Goal: Navigation & Orientation: Find specific page/section

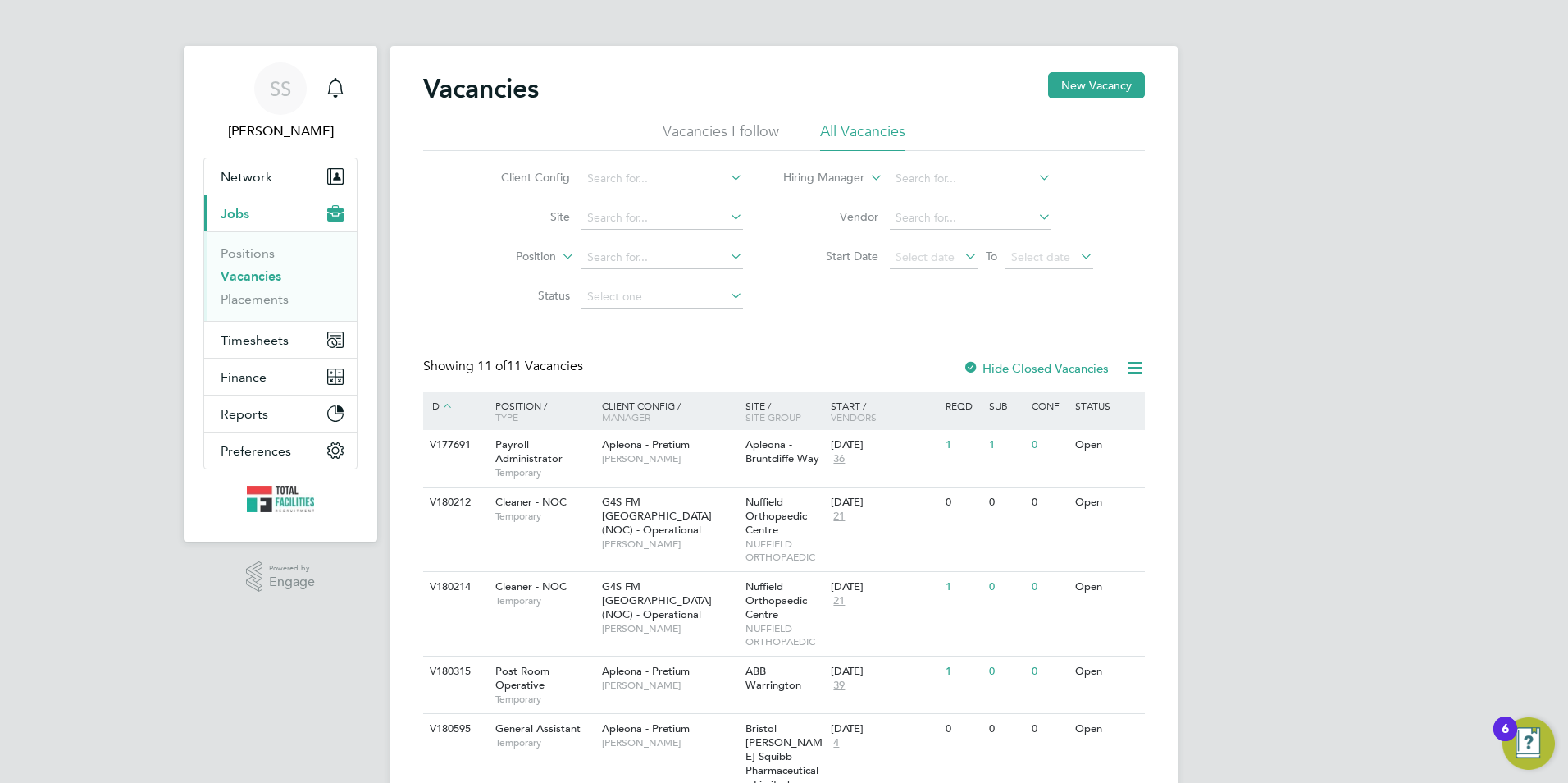
click at [248, 271] on link "Vacancies" at bounding box center [251, 277] width 61 height 16
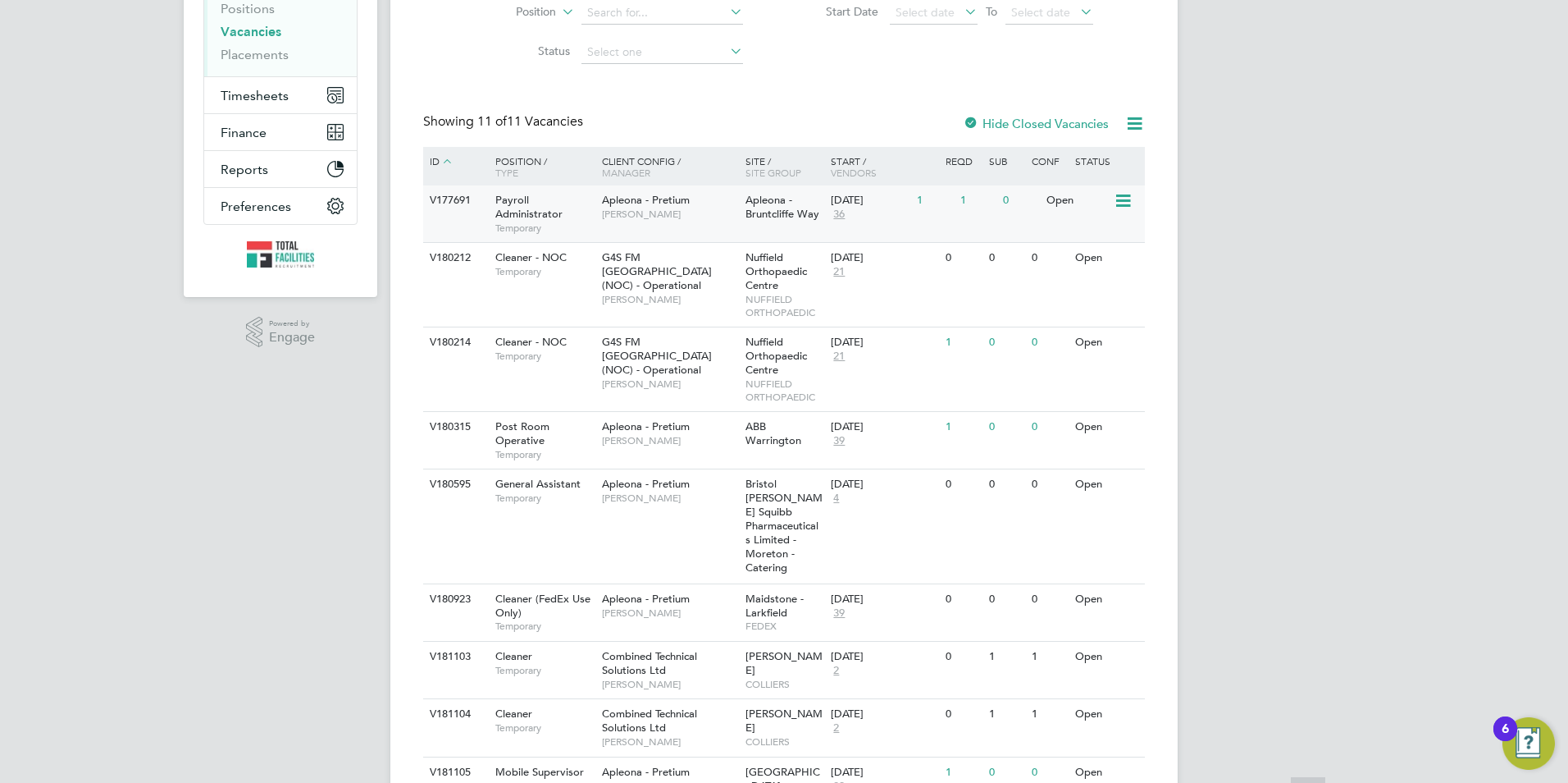
scroll to position [398, 0]
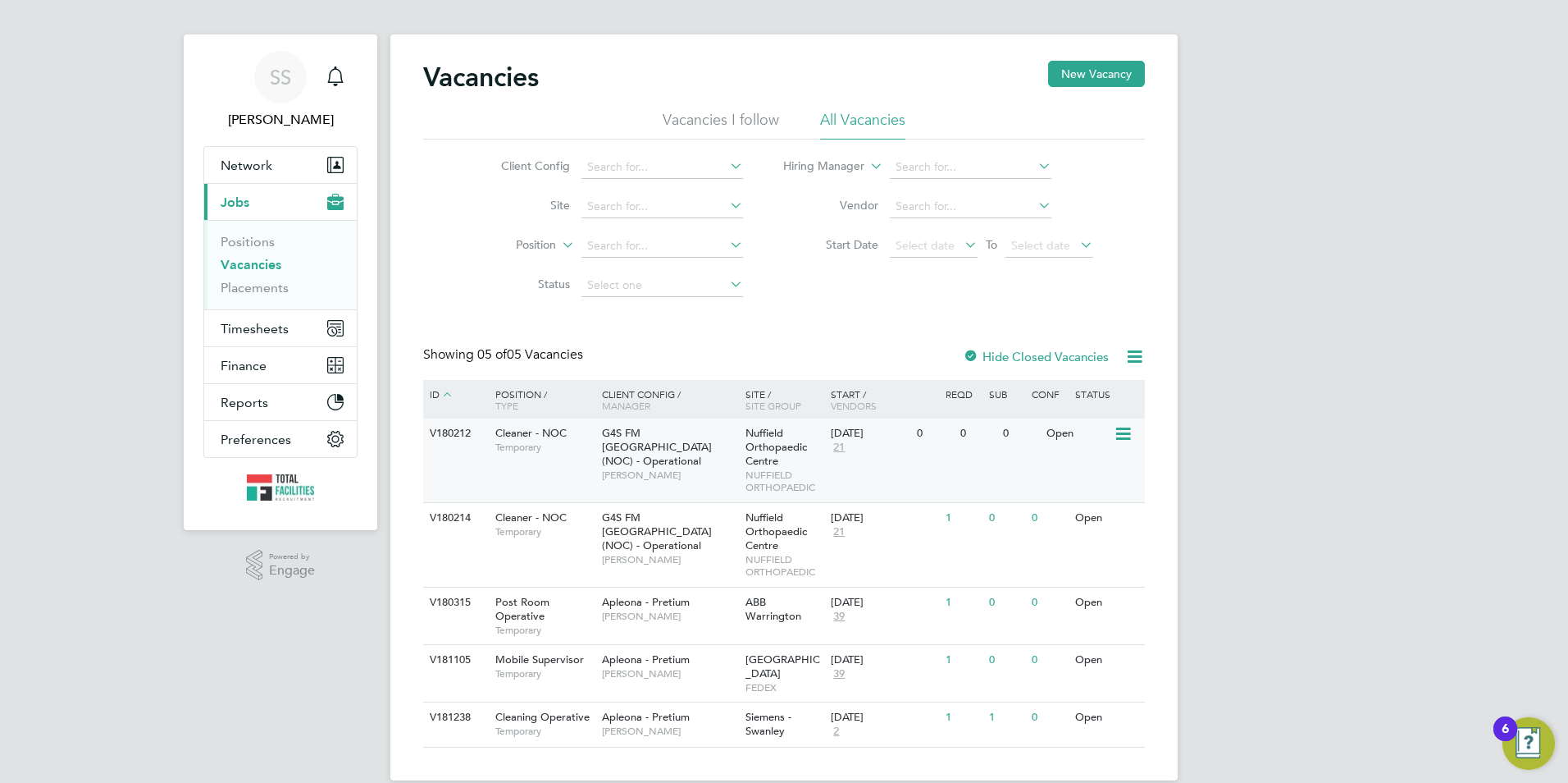
scroll to position [23, 0]
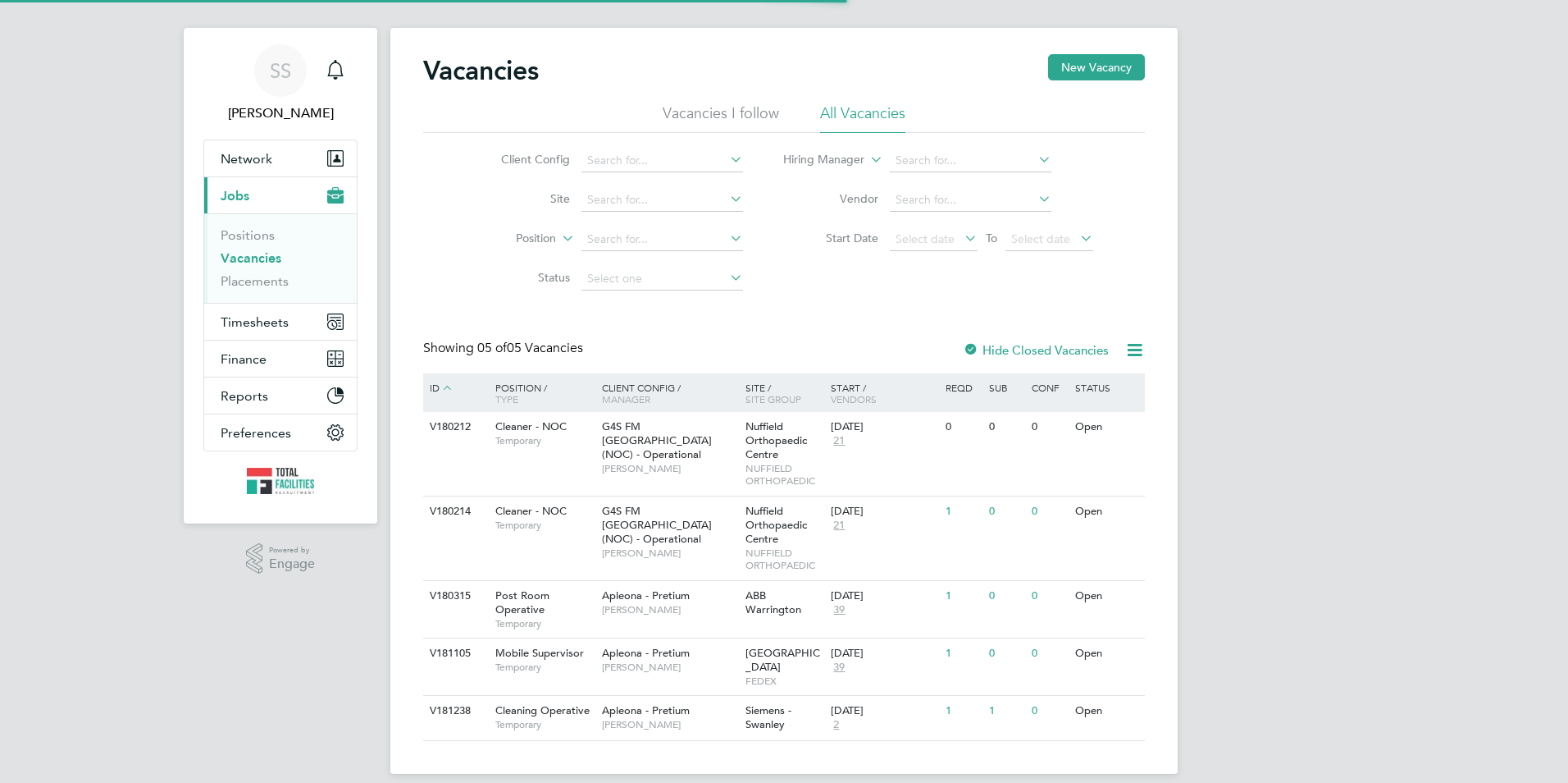
scroll to position [23, 0]
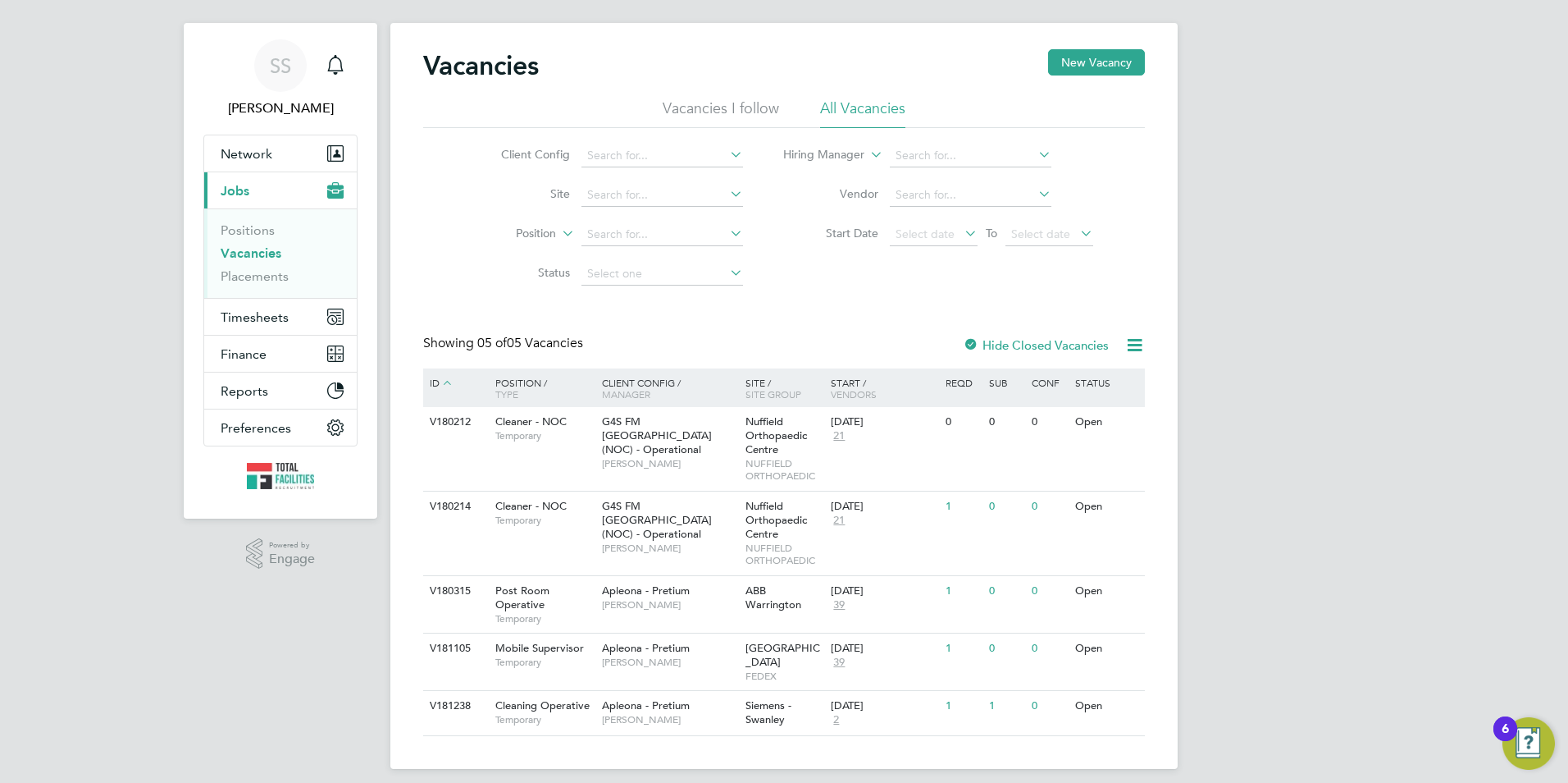
click at [238, 242] on li "Positions" at bounding box center [281, 234] width 123 height 23
click at [239, 251] on link "Vacancies" at bounding box center [251, 254] width 61 height 16
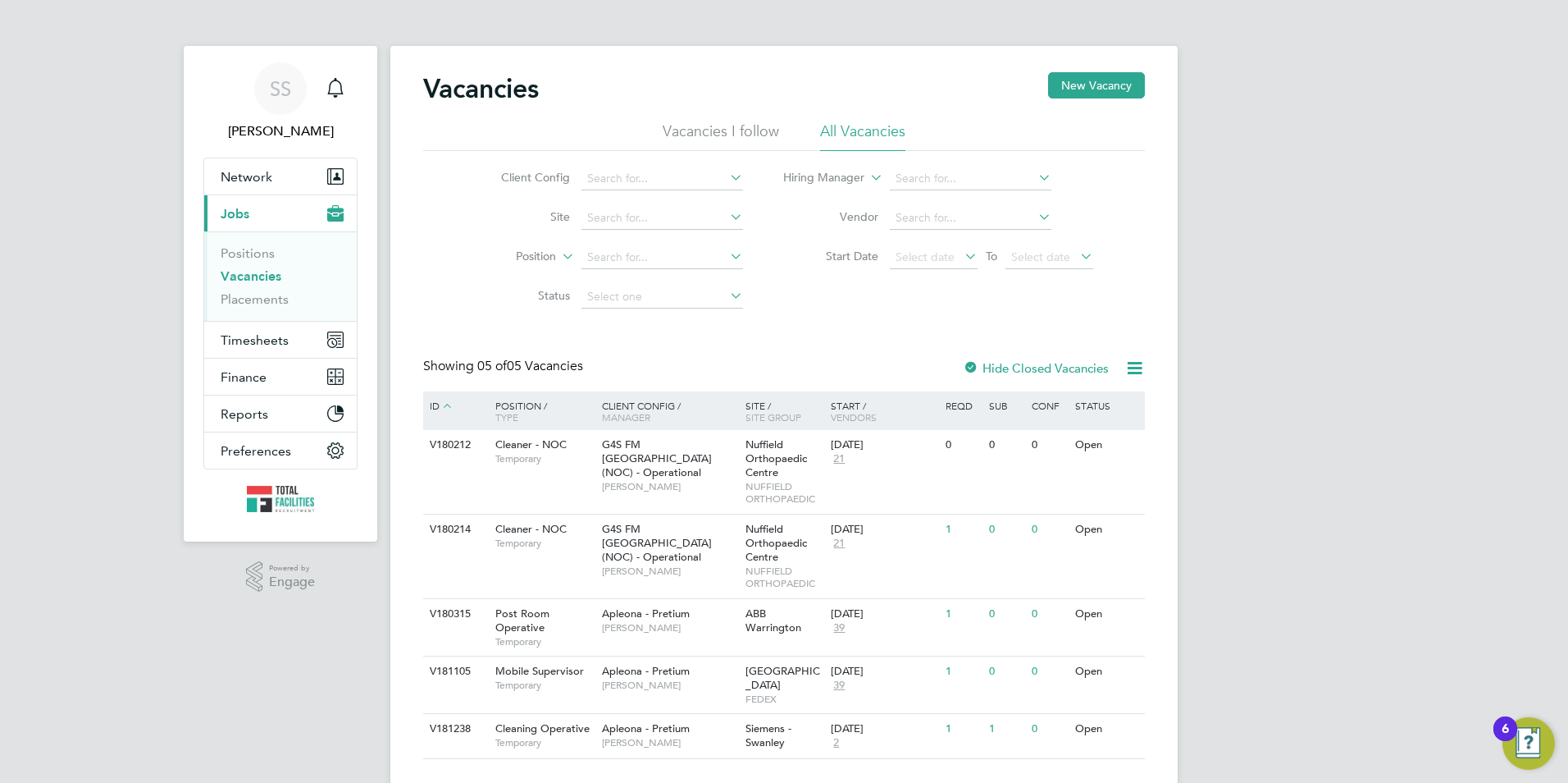
click at [264, 320] on ul "Positions Vacancies Placements" at bounding box center [280, 277] width 153 height 90
click at [270, 345] on span "Timesheets" at bounding box center [255, 341] width 68 height 16
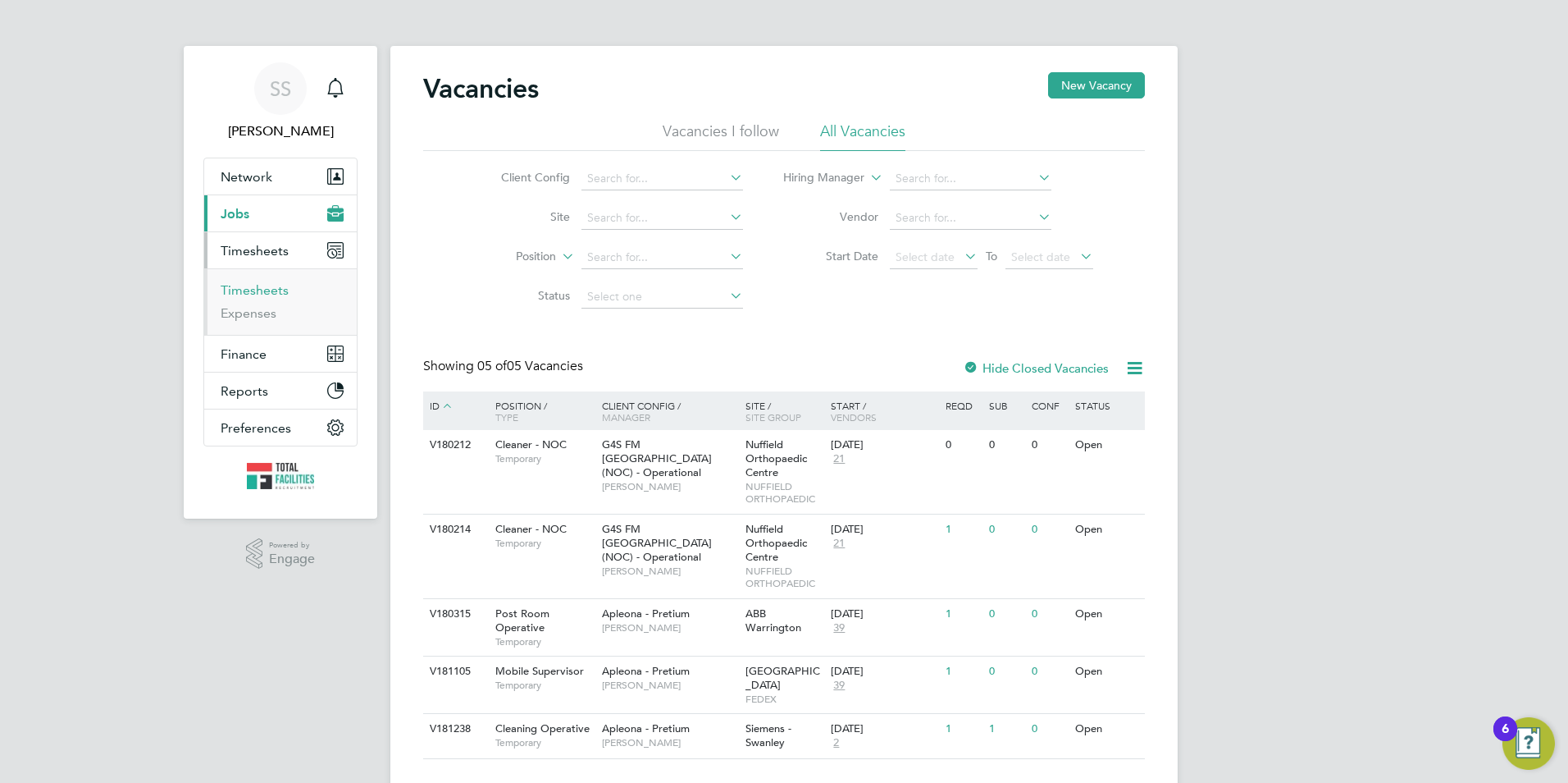
click at [261, 295] on link "Timesheets" at bounding box center [255, 291] width 68 height 16
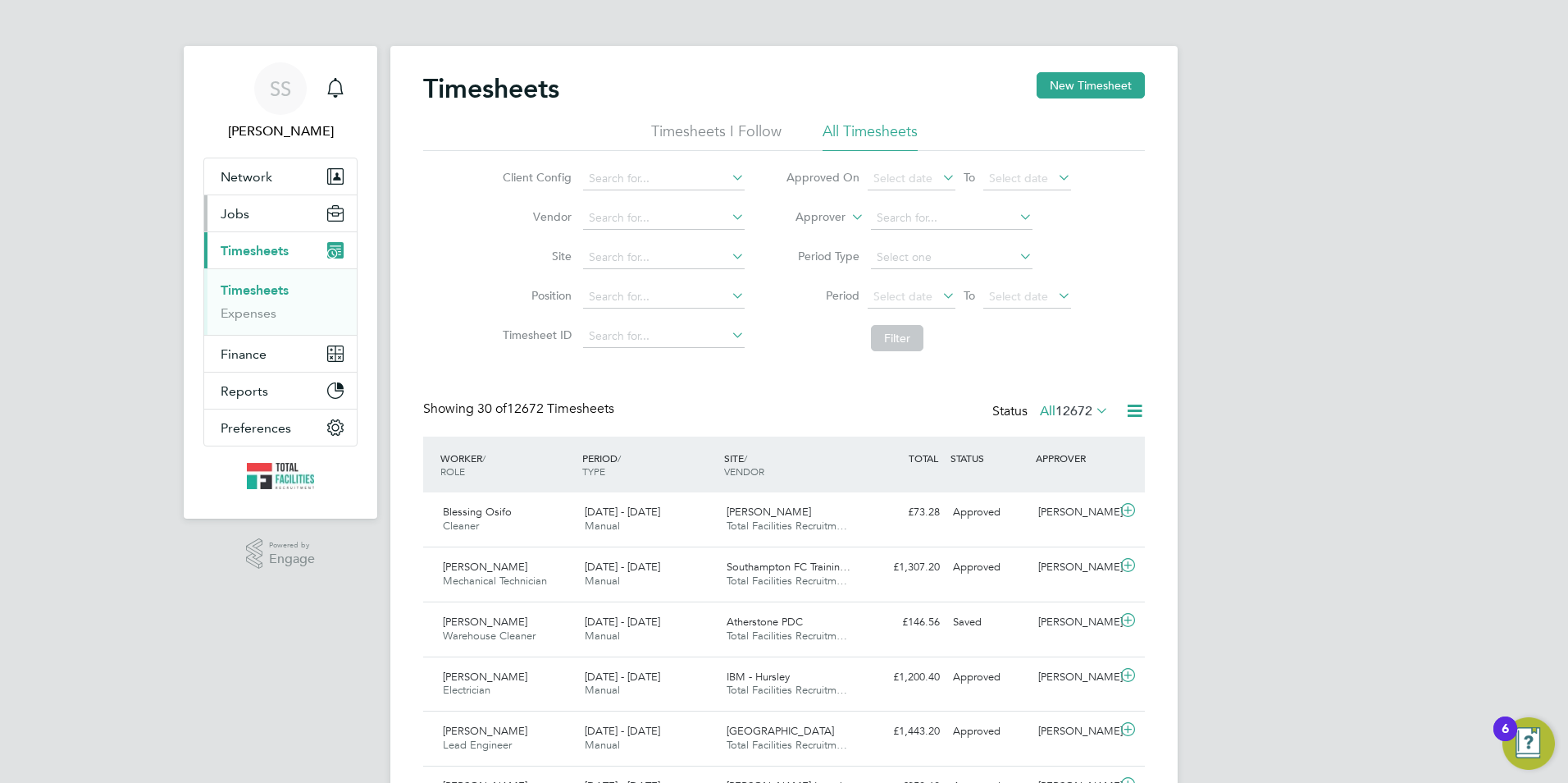
click at [230, 227] on button "Jobs" at bounding box center [280, 214] width 153 height 36
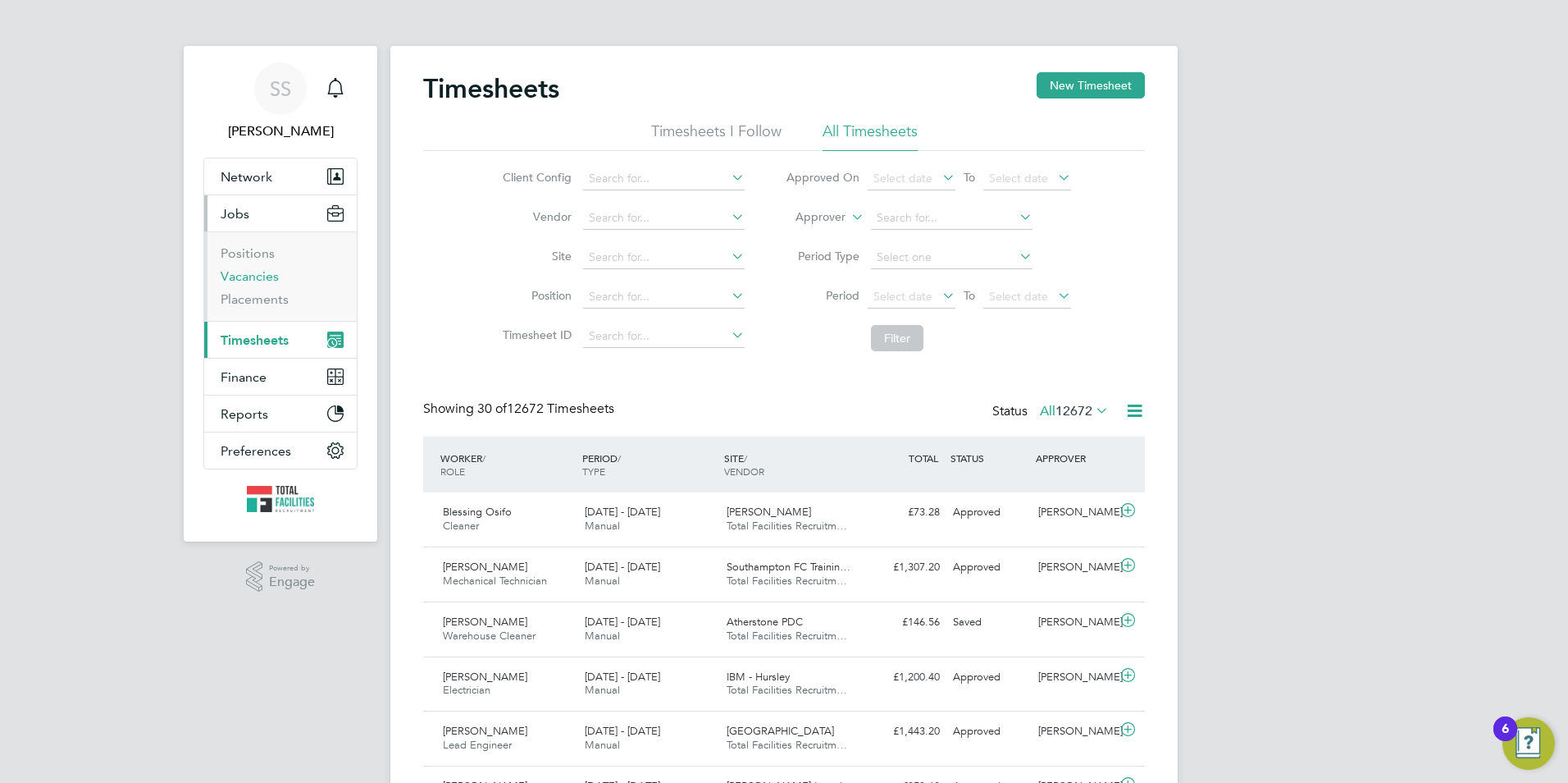
click at [249, 278] on link "Vacancies" at bounding box center [250, 277] width 58 height 16
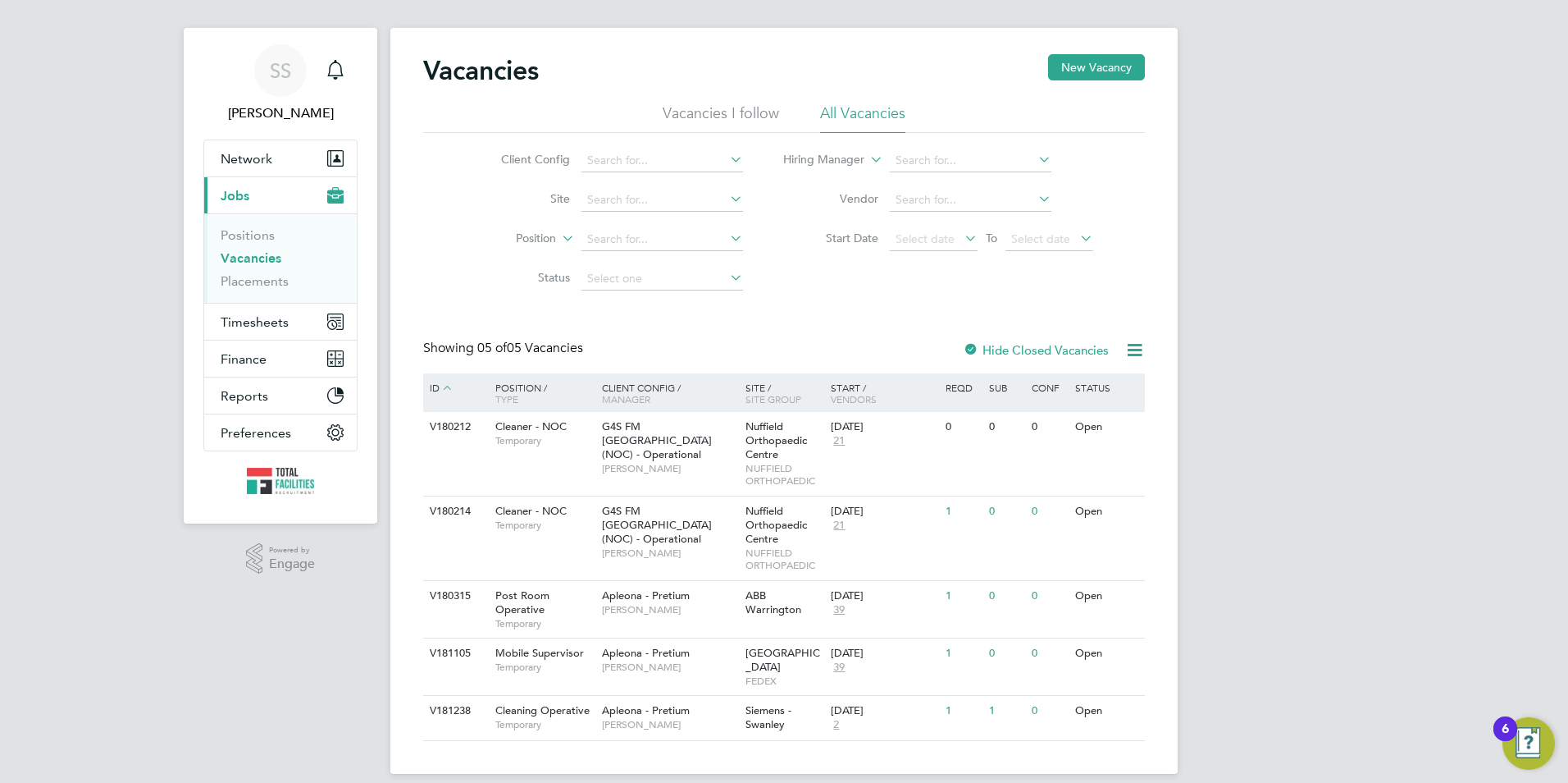
scroll to position [23, 0]
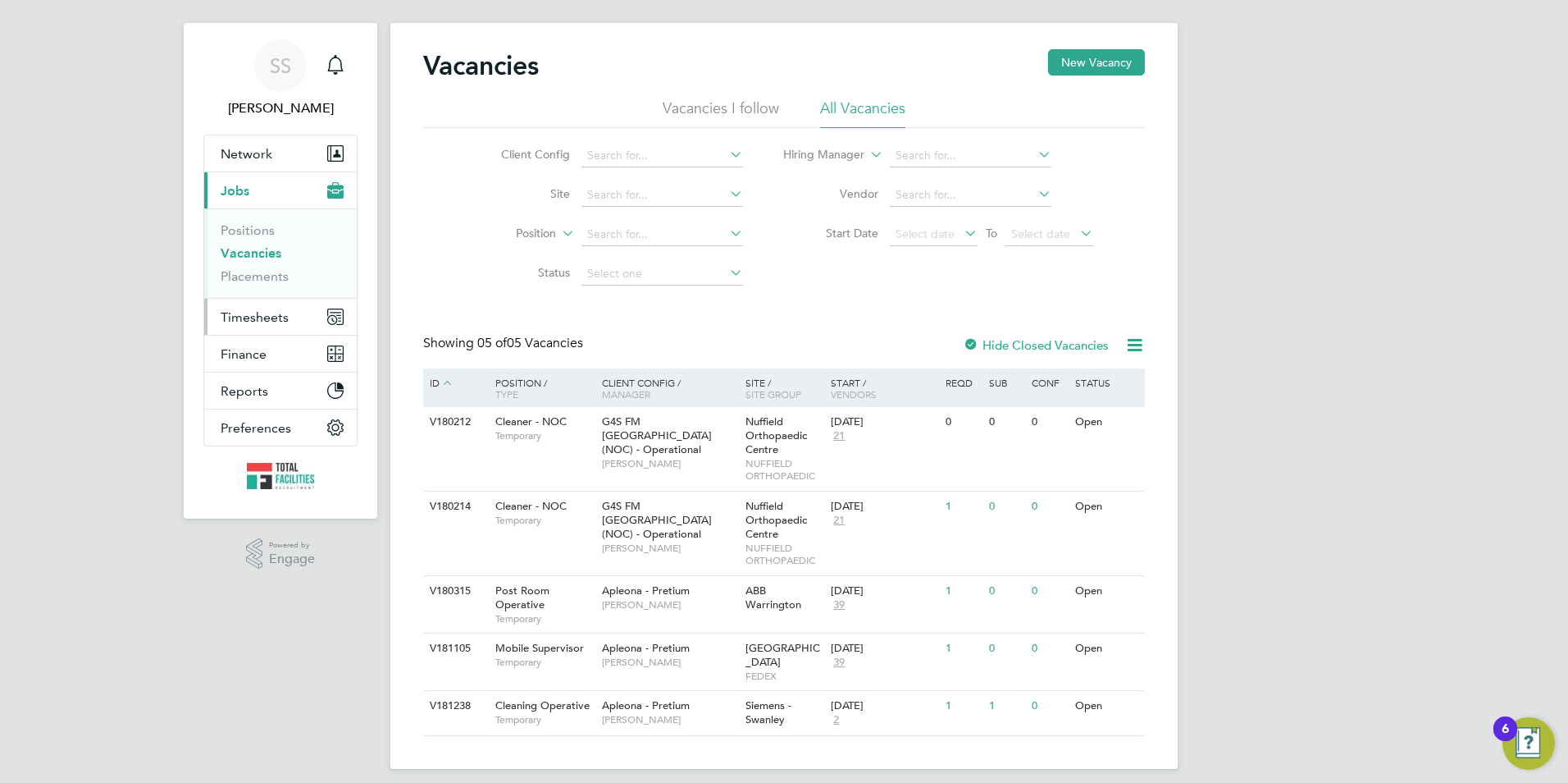
click at [265, 320] on span "Timesheets" at bounding box center [255, 318] width 68 height 16
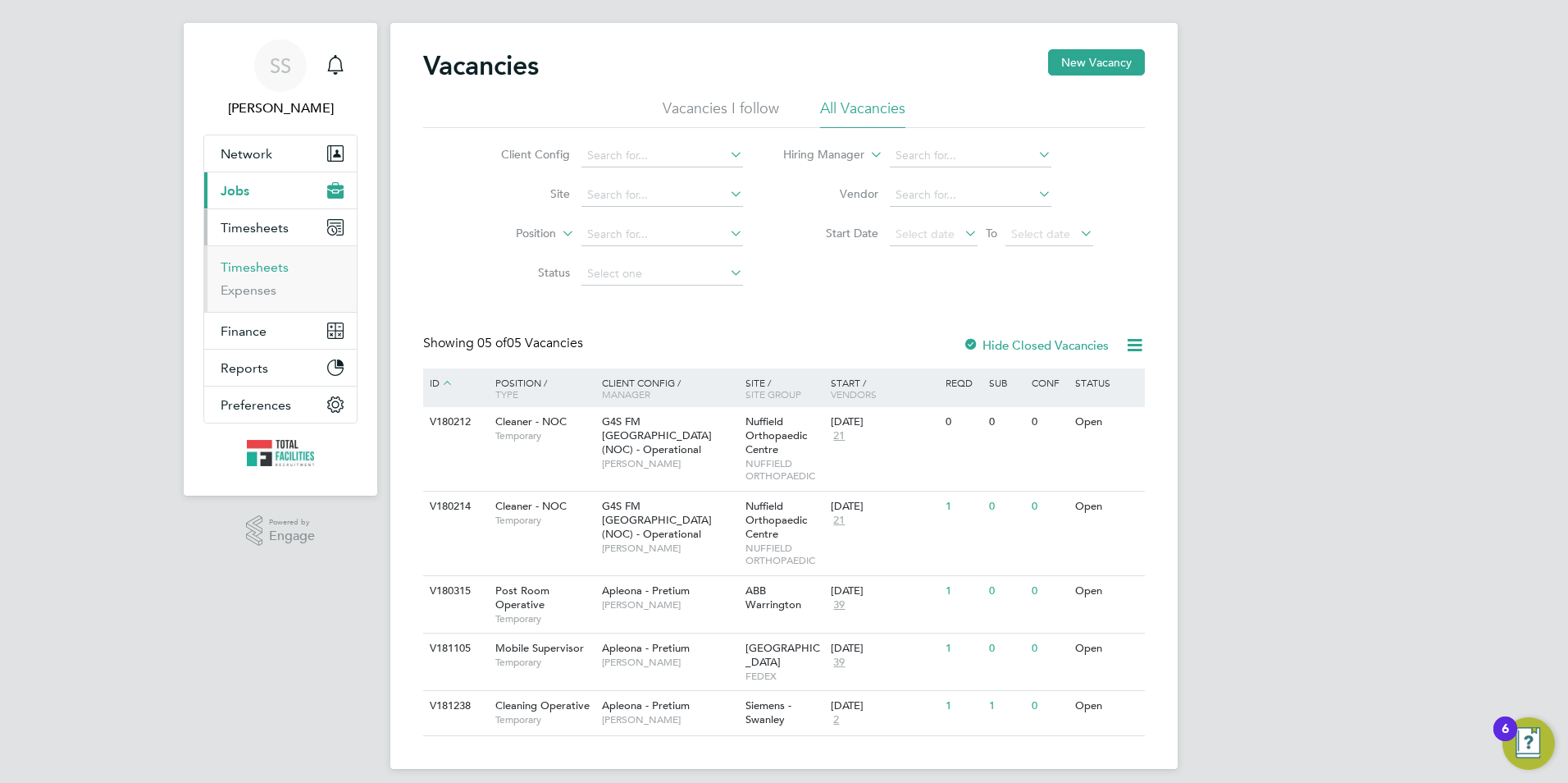
click at [252, 264] on link "Timesheets" at bounding box center [255, 268] width 68 height 16
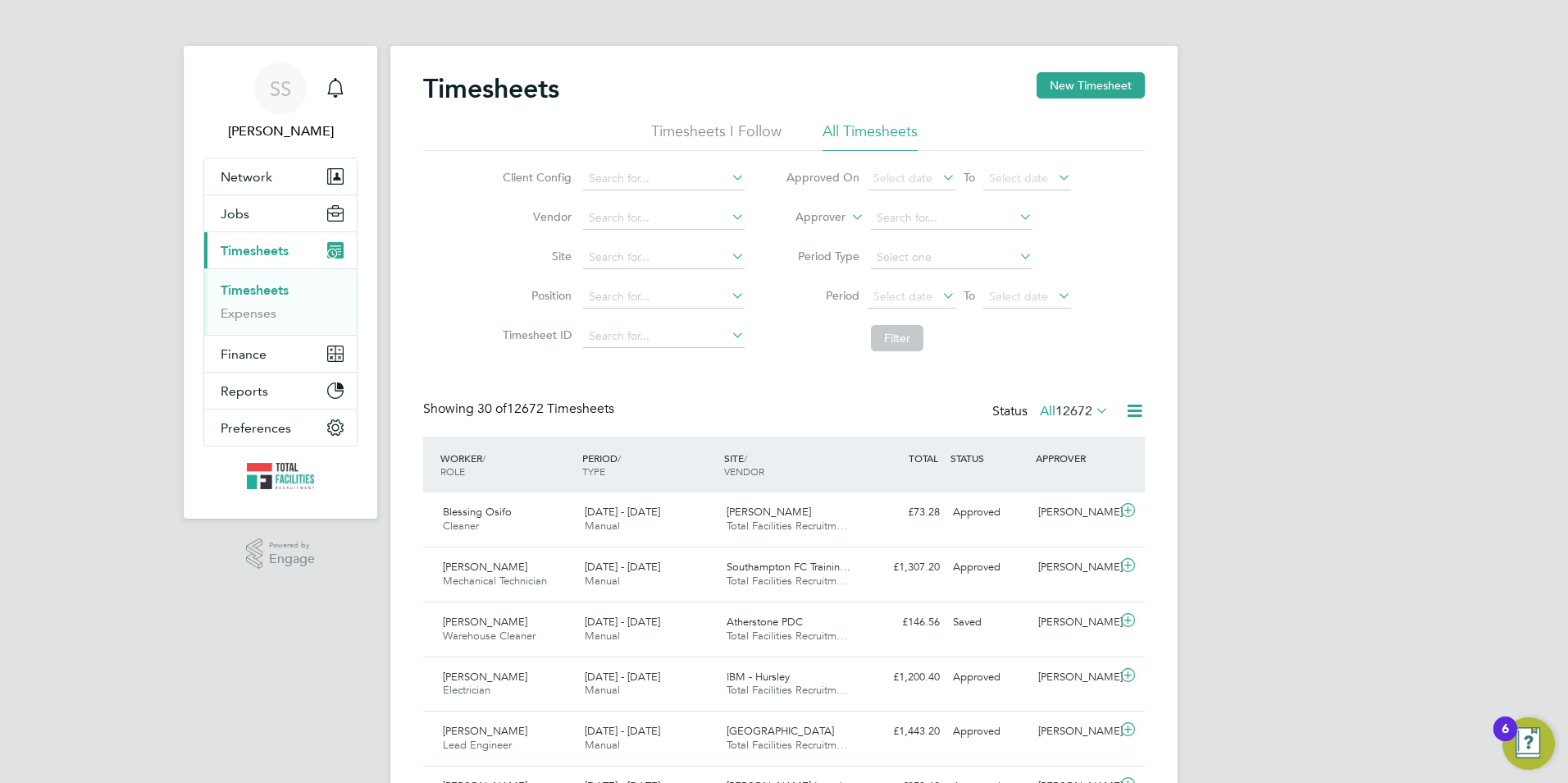
scroll to position [42, 143]
click at [247, 209] on span "Jobs" at bounding box center [235, 214] width 29 height 16
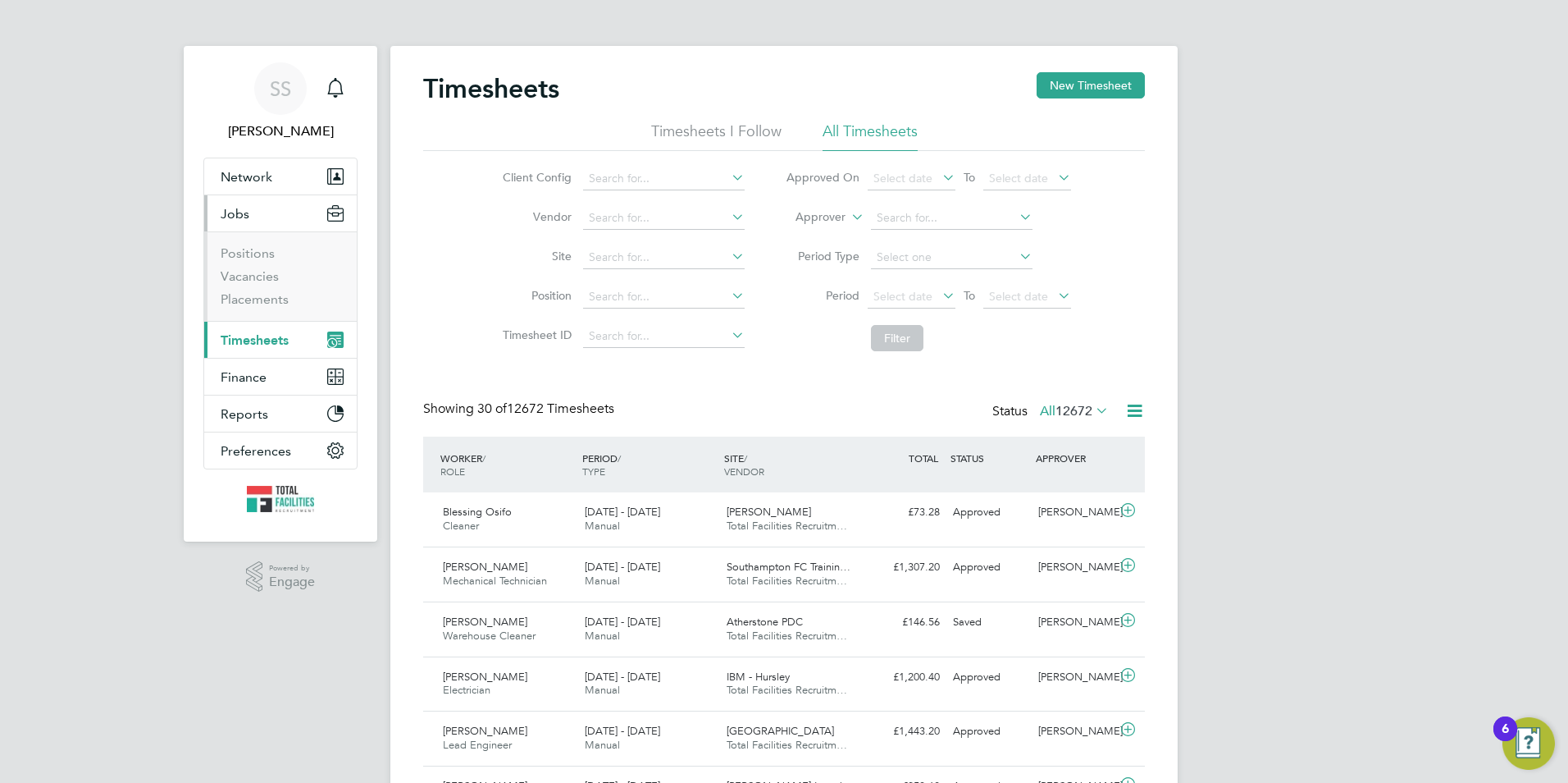
click at [260, 268] on li "Positions" at bounding box center [281, 257] width 123 height 23
drag, startPoint x: 260, startPoint y: 268, endPoint x: 260, endPoint y: 279, distance: 11.0
click at [260, 279] on link "Vacancies" at bounding box center [250, 277] width 58 height 16
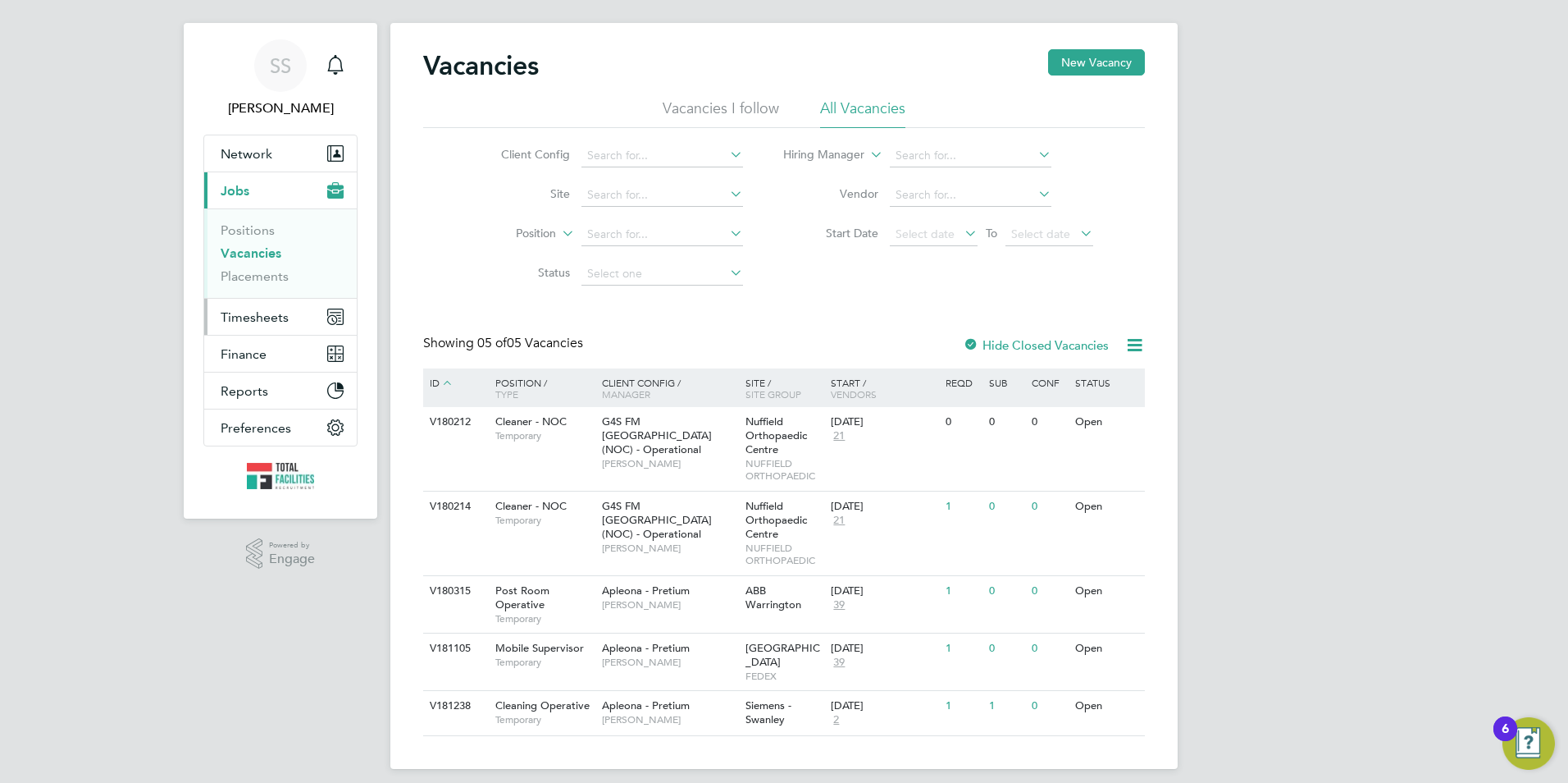
click at [257, 318] on span "Timesheets" at bounding box center [255, 318] width 68 height 16
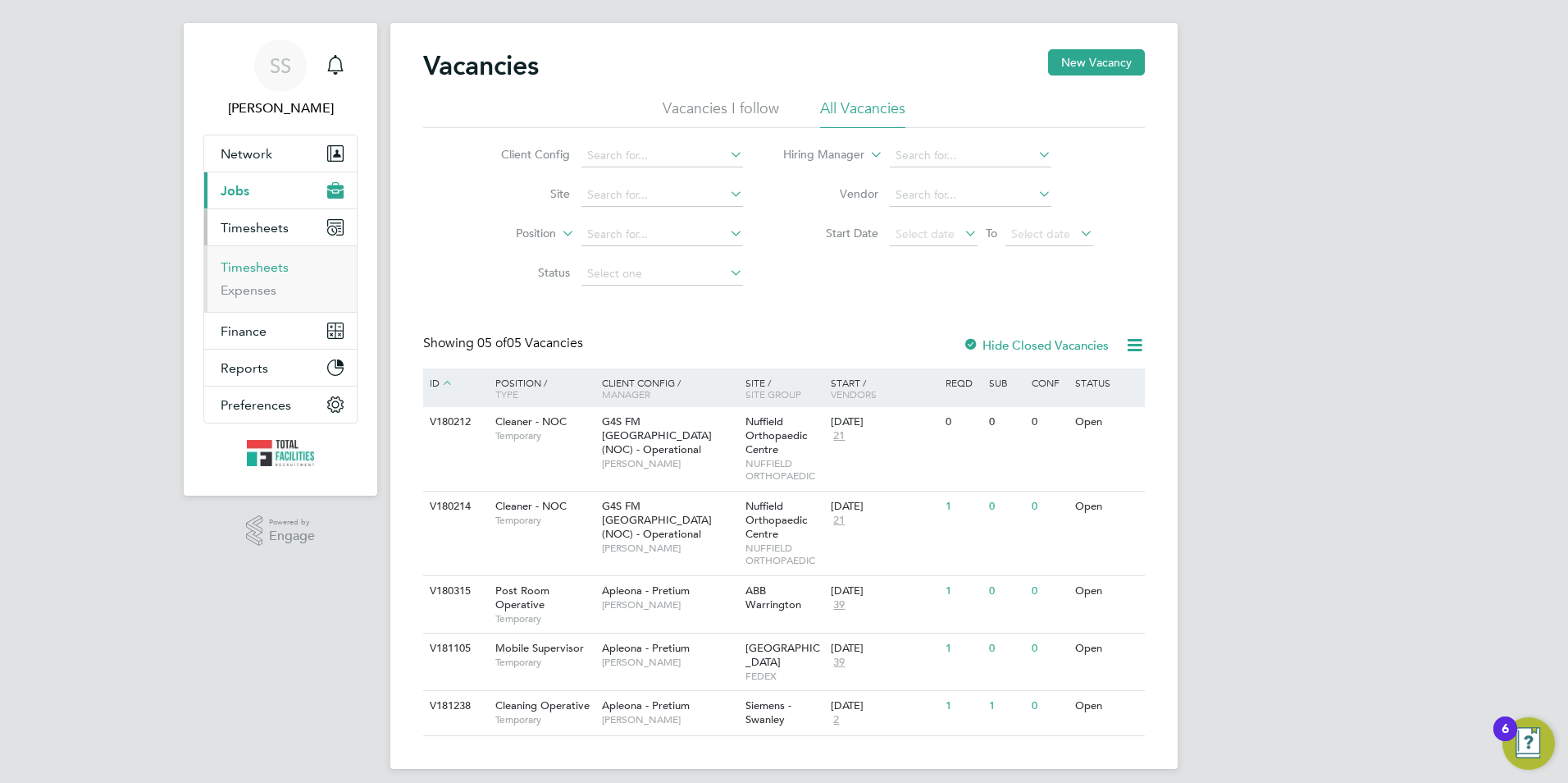
click at [250, 270] on link "Timesheets" at bounding box center [255, 268] width 68 height 16
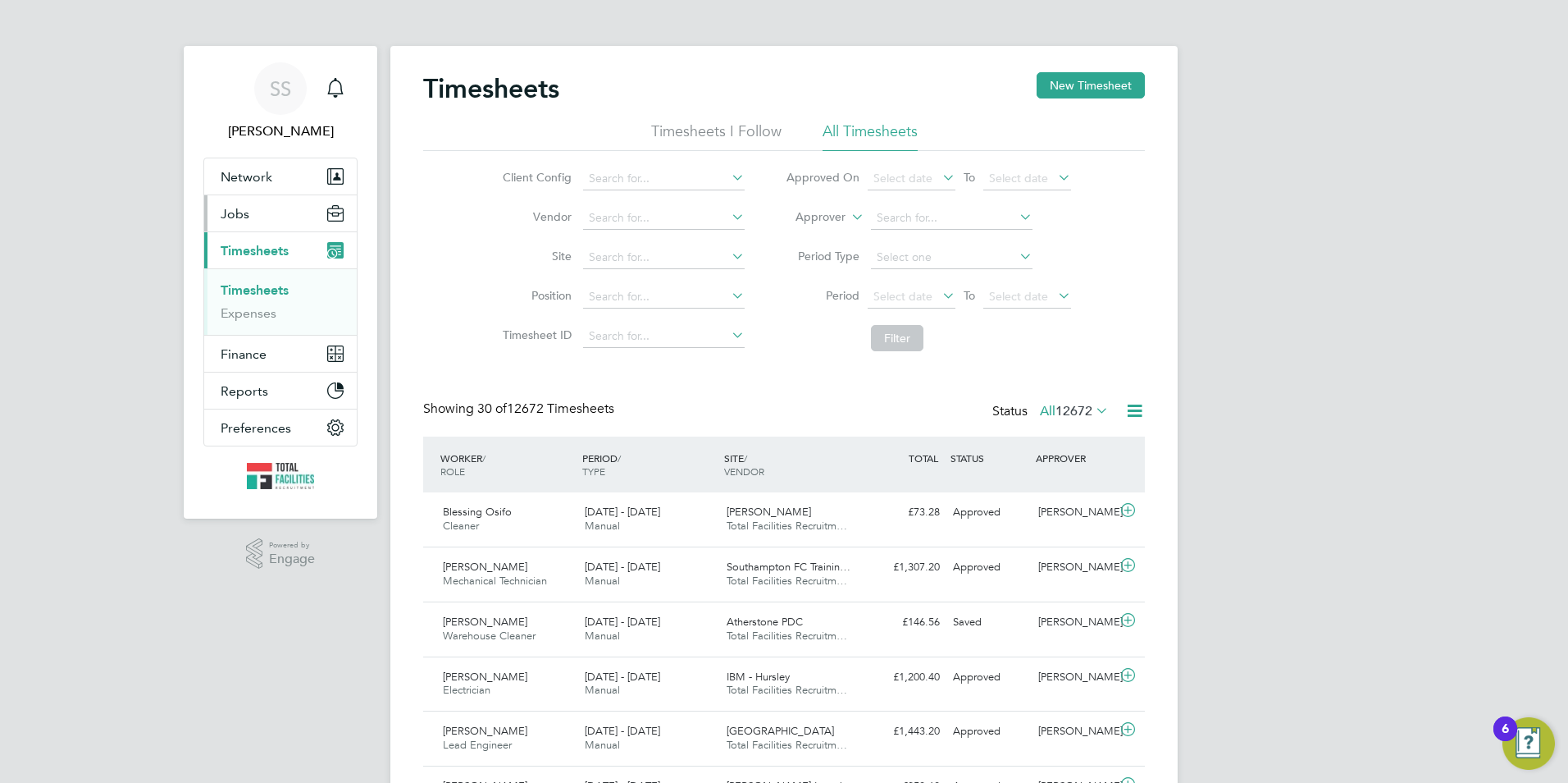
click at [259, 205] on button "Jobs" at bounding box center [280, 214] width 153 height 36
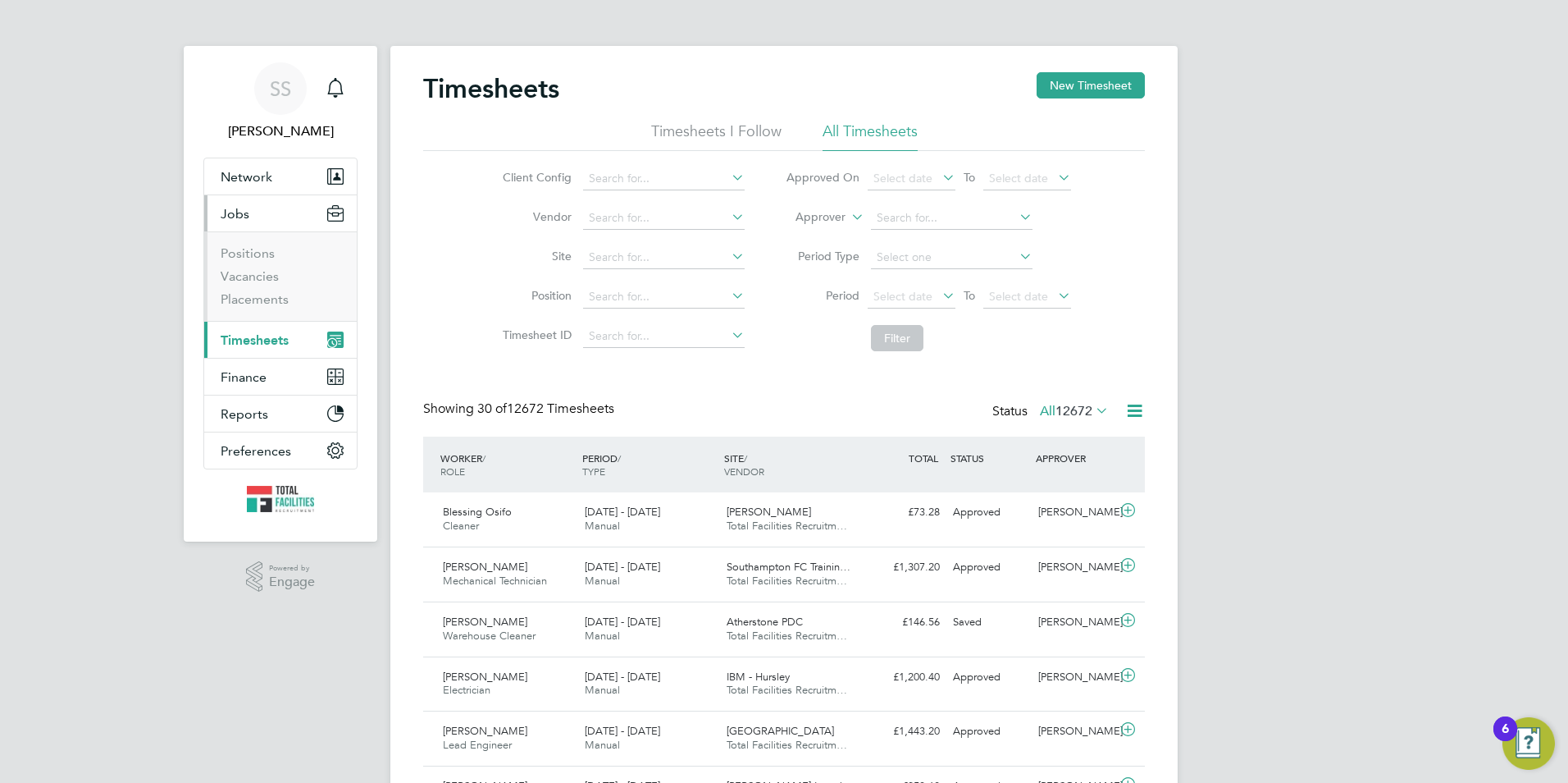
click at [258, 287] on li "Vacancies" at bounding box center [281, 280] width 123 height 23
click at [259, 274] on link "Vacancies" at bounding box center [250, 277] width 58 height 16
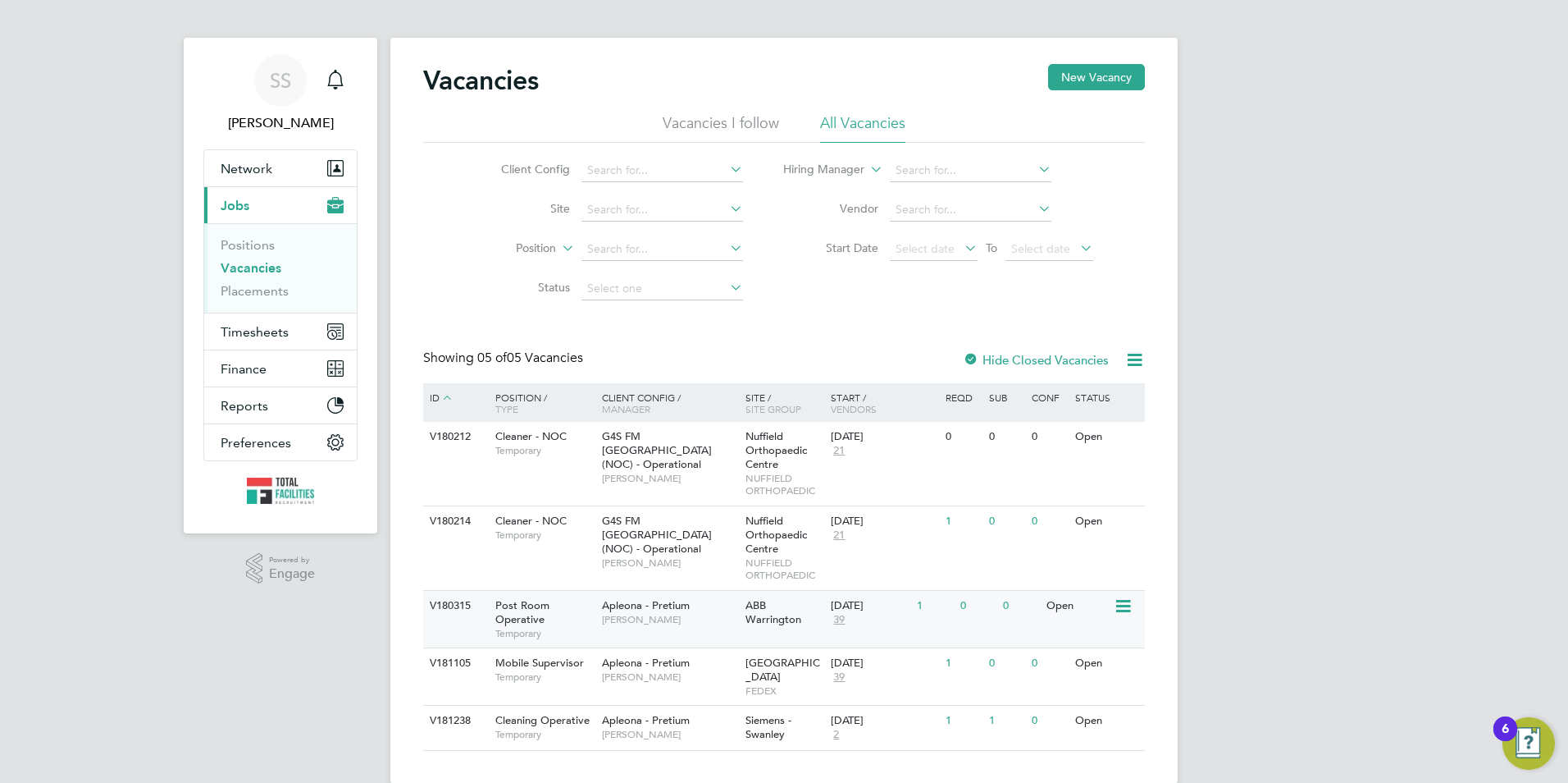
scroll to position [23, 0]
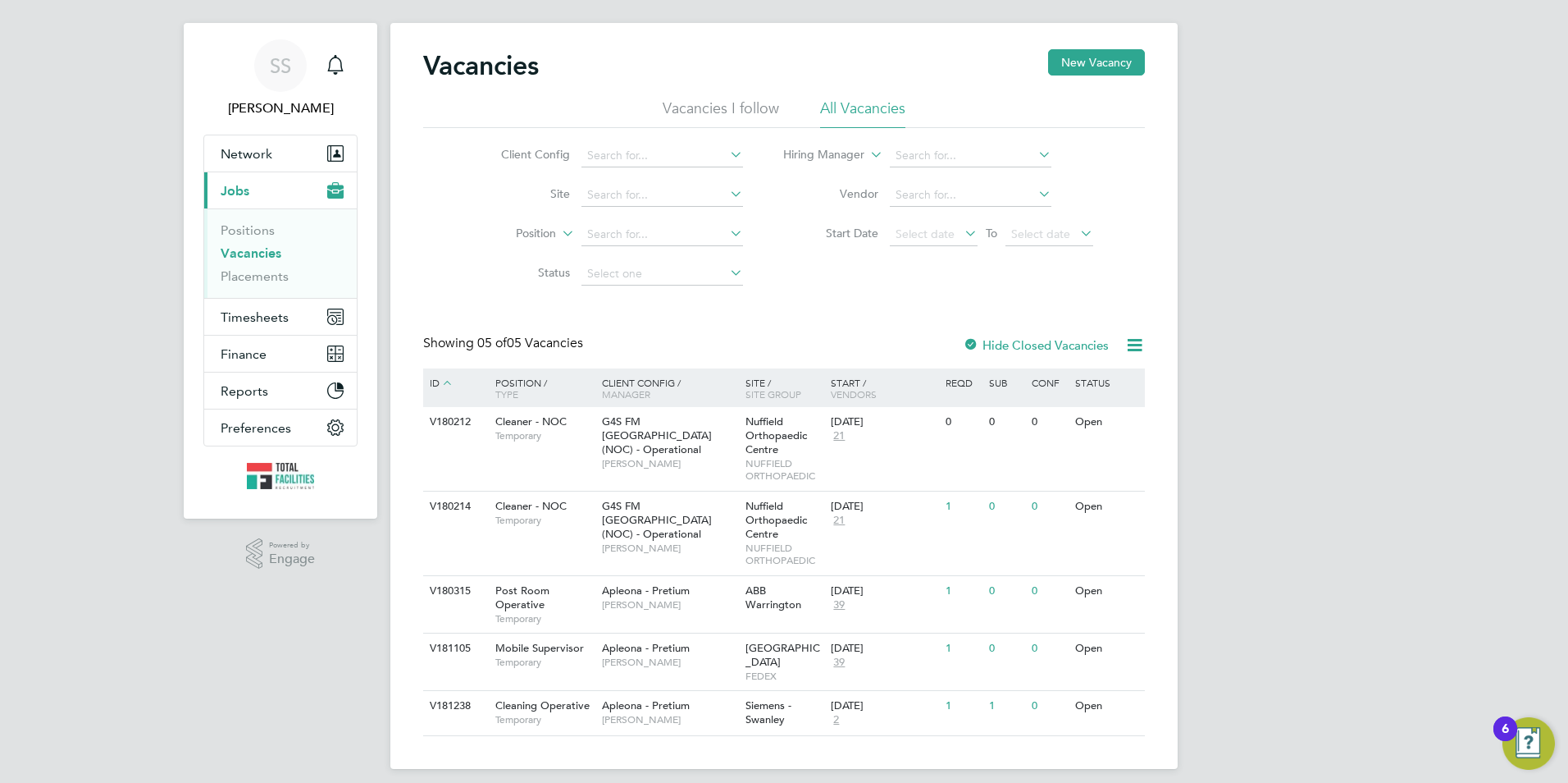
click at [248, 253] on link "Vacancies" at bounding box center [251, 254] width 61 height 16
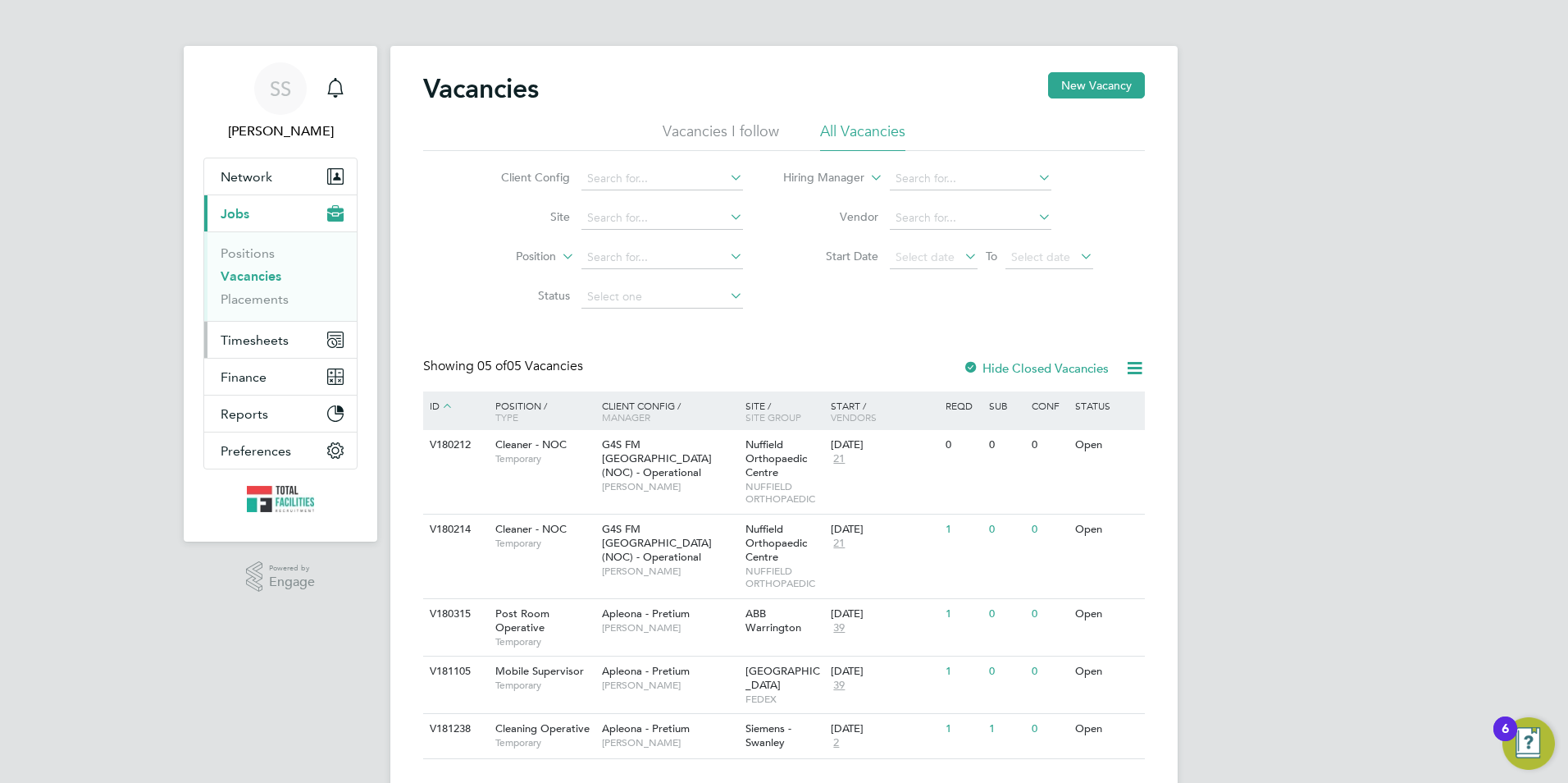
click at [247, 344] on span "Timesheets" at bounding box center [255, 341] width 68 height 16
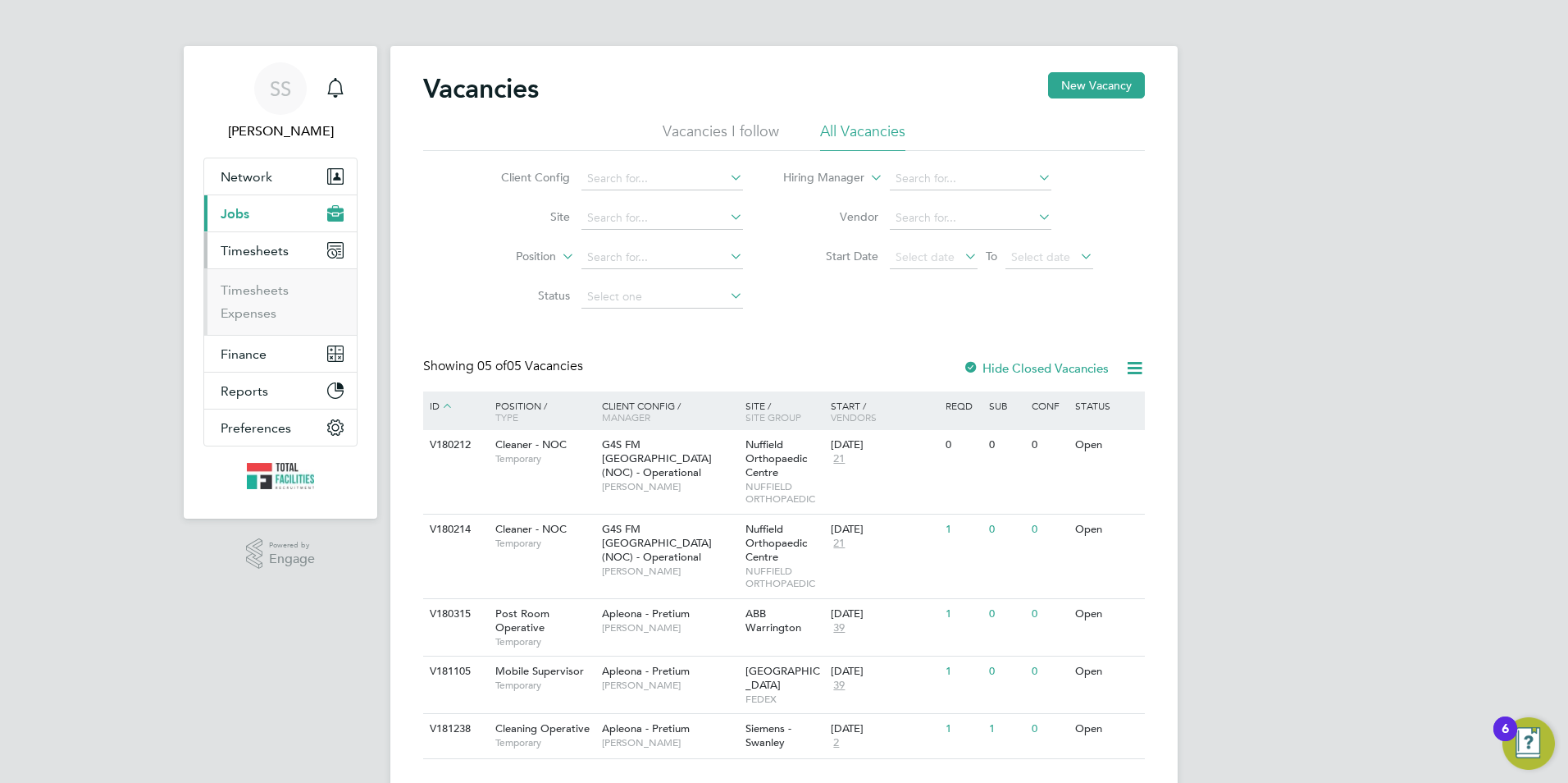
click at [260, 298] on li "Timesheets" at bounding box center [281, 294] width 123 height 23
click at [260, 289] on link "Timesheets" at bounding box center [255, 291] width 68 height 16
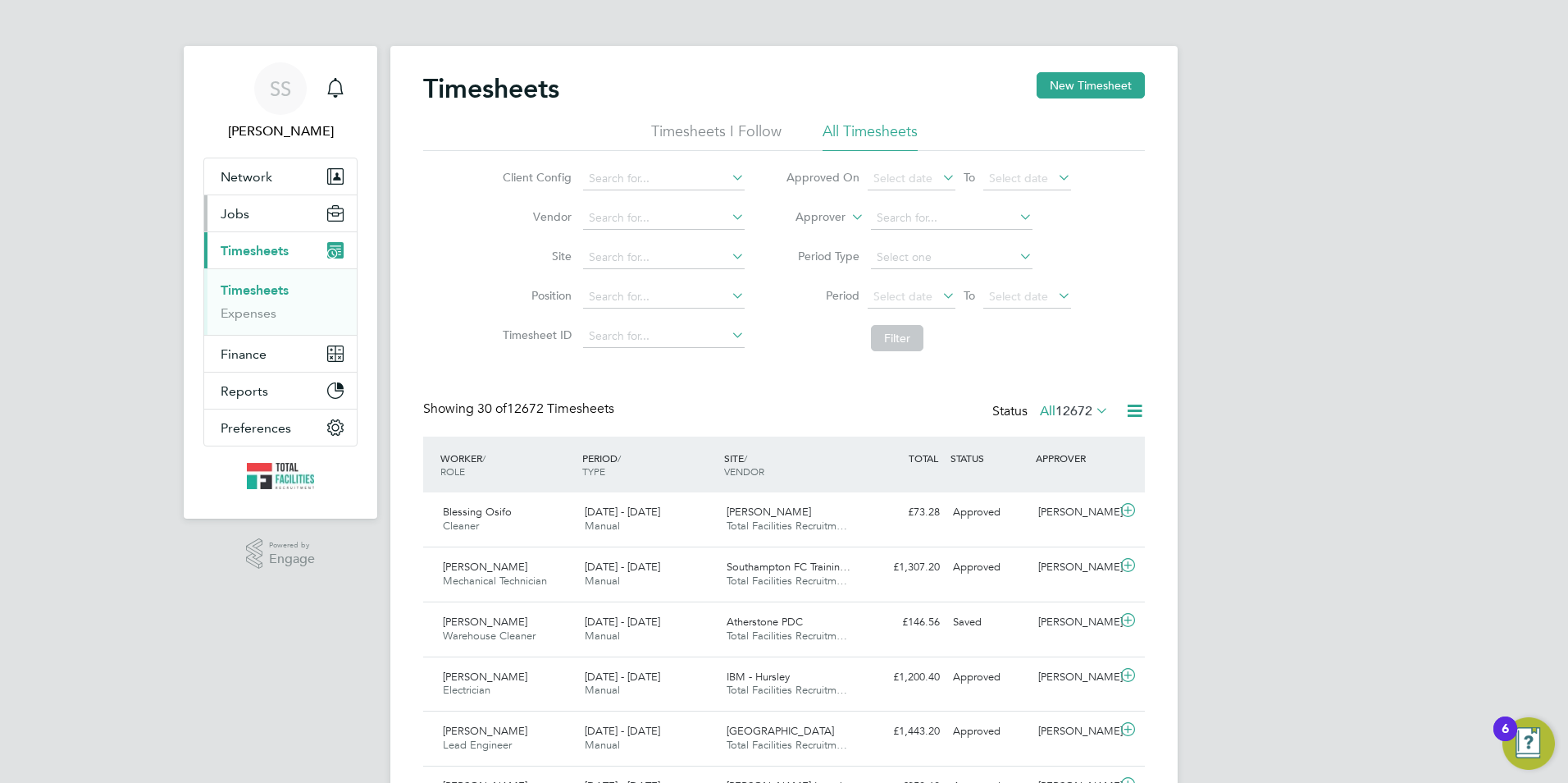
click at [254, 216] on button "Jobs" at bounding box center [280, 214] width 153 height 36
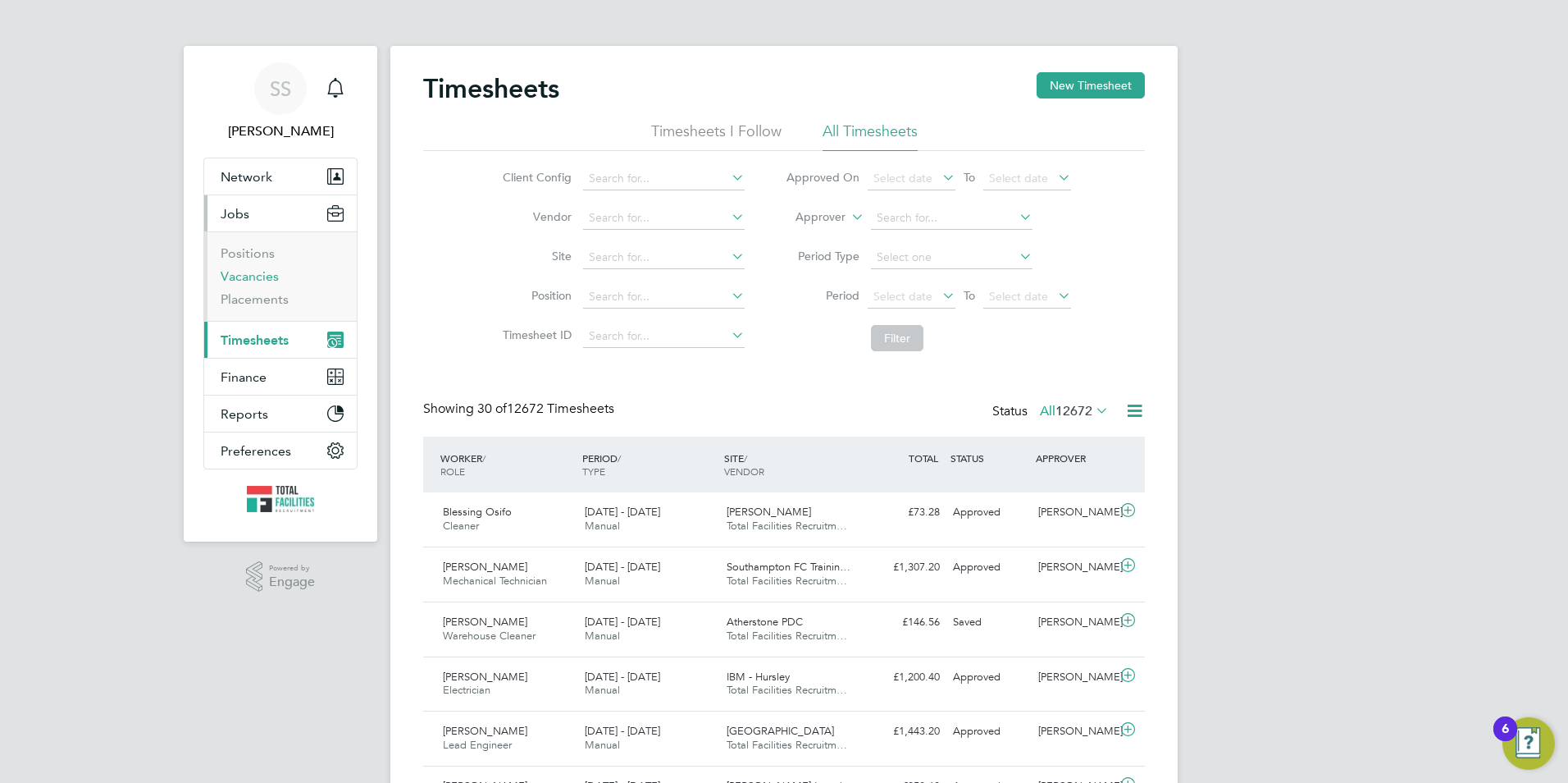
click at [242, 279] on link "Vacancies" at bounding box center [250, 277] width 58 height 16
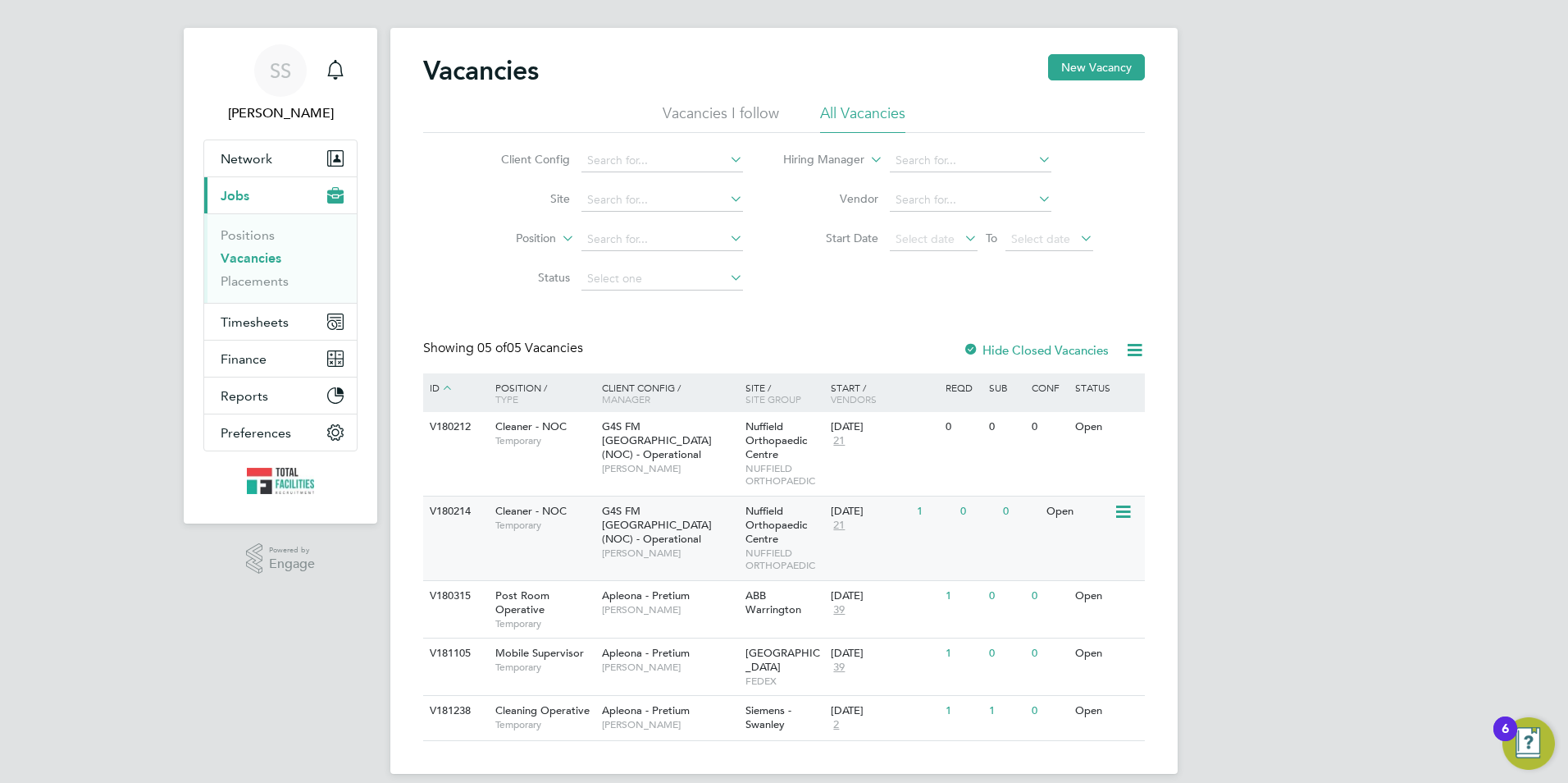
scroll to position [23, 0]
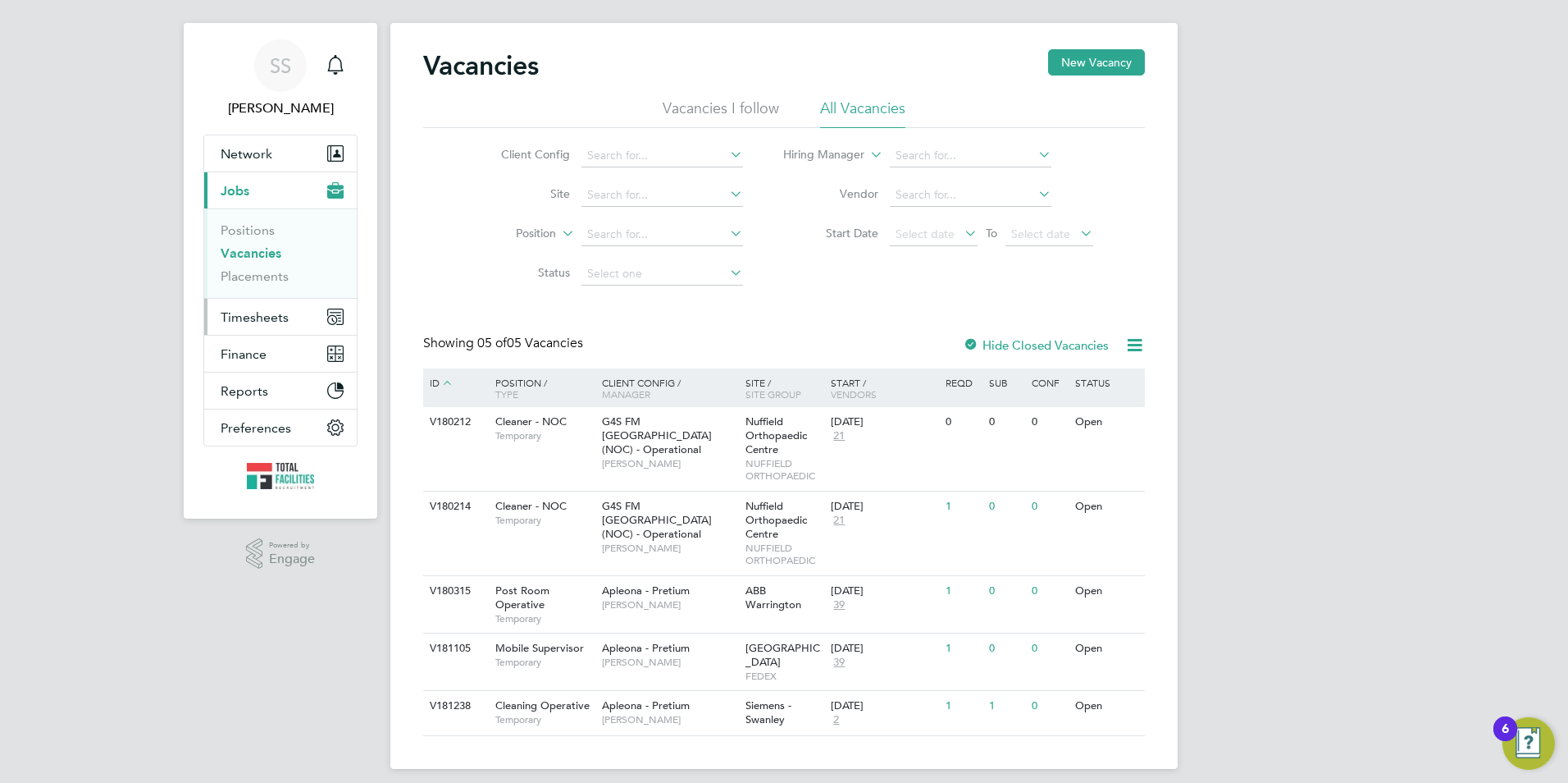
click at [246, 319] on span "Timesheets" at bounding box center [255, 318] width 68 height 16
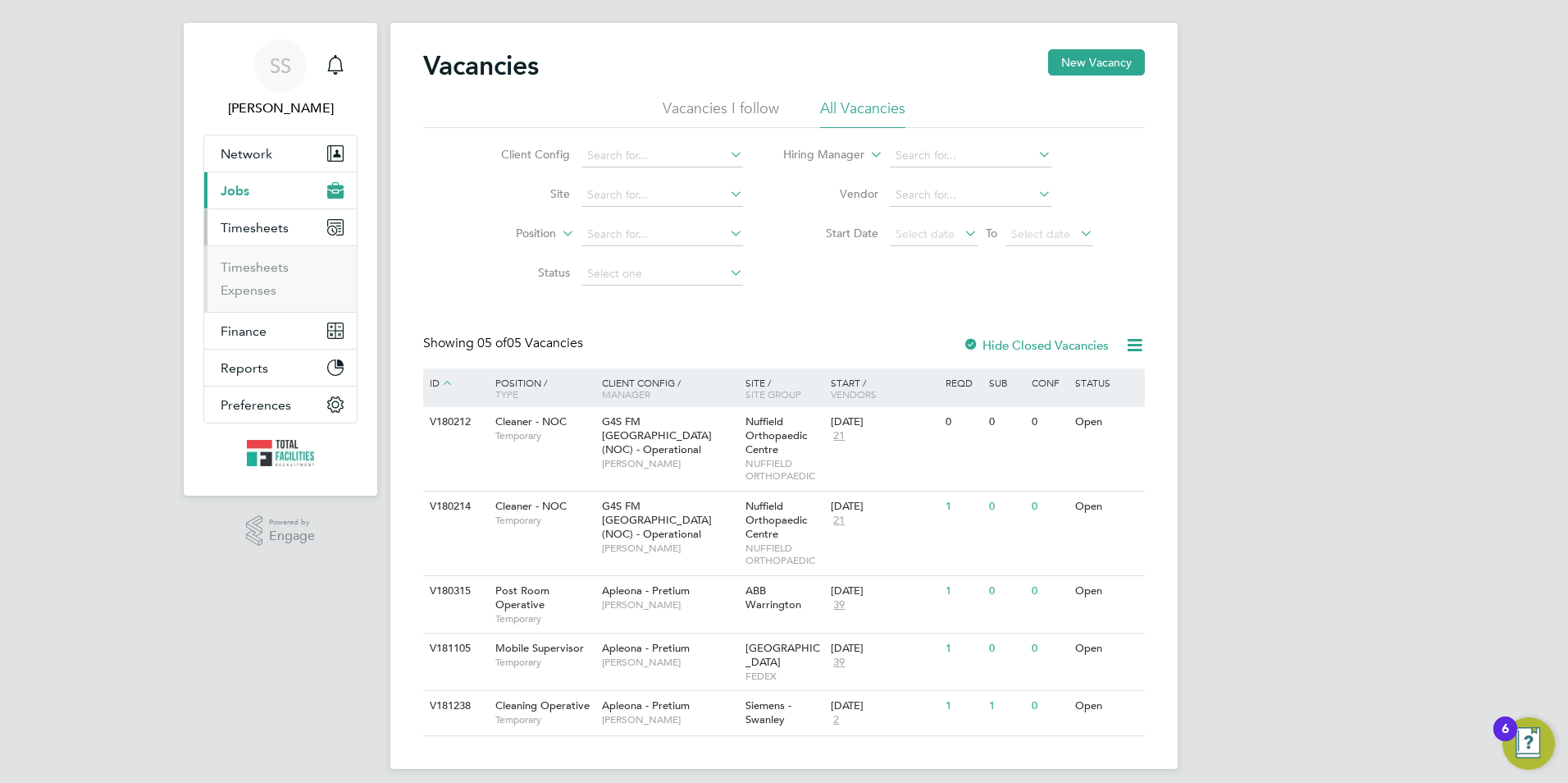
click at [247, 230] on span "Timesheets" at bounding box center [255, 228] width 68 height 16
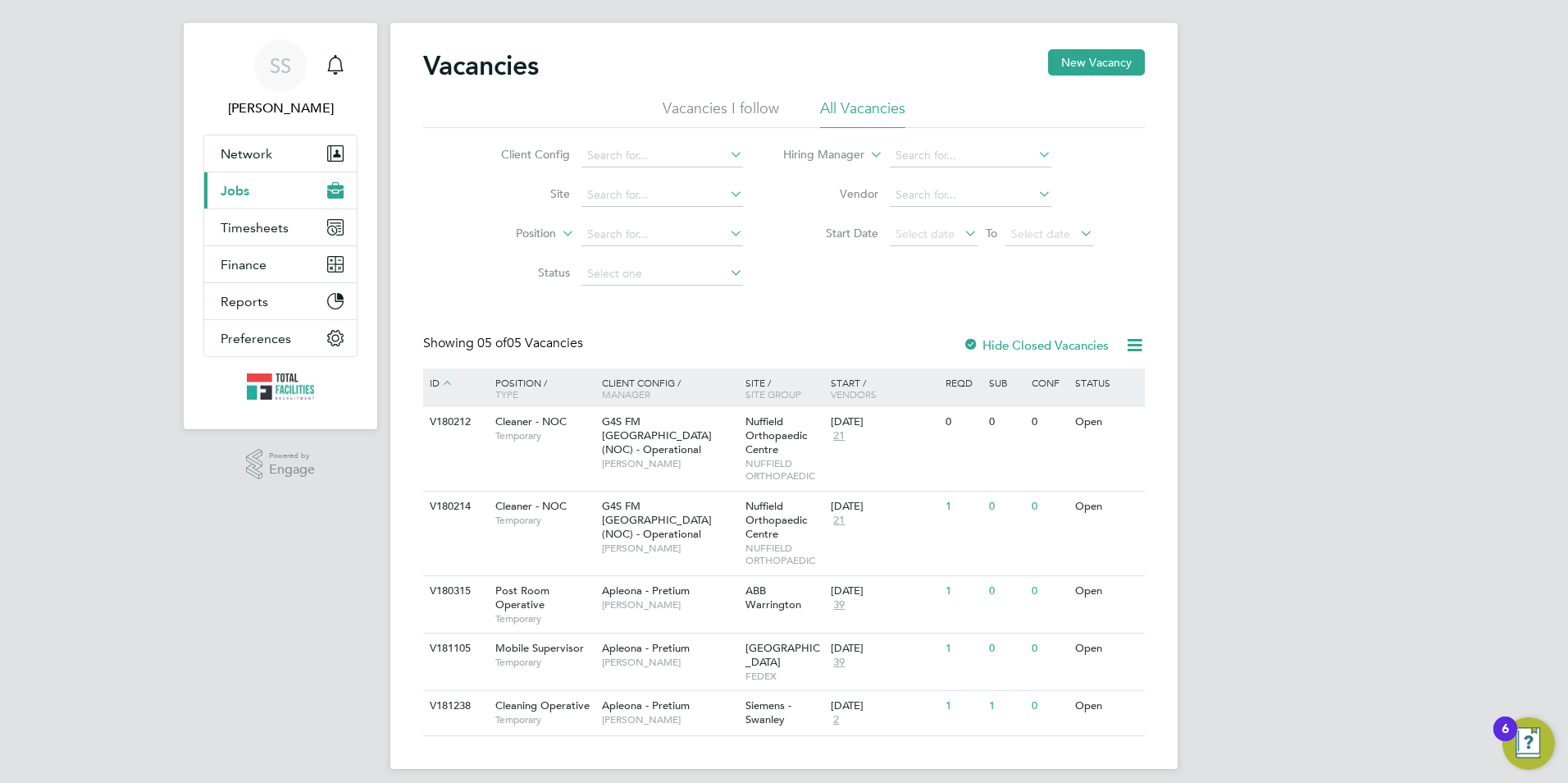
click at [252, 187] on button "Current page: Jobs" at bounding box center [280, 191] width 153 height 36
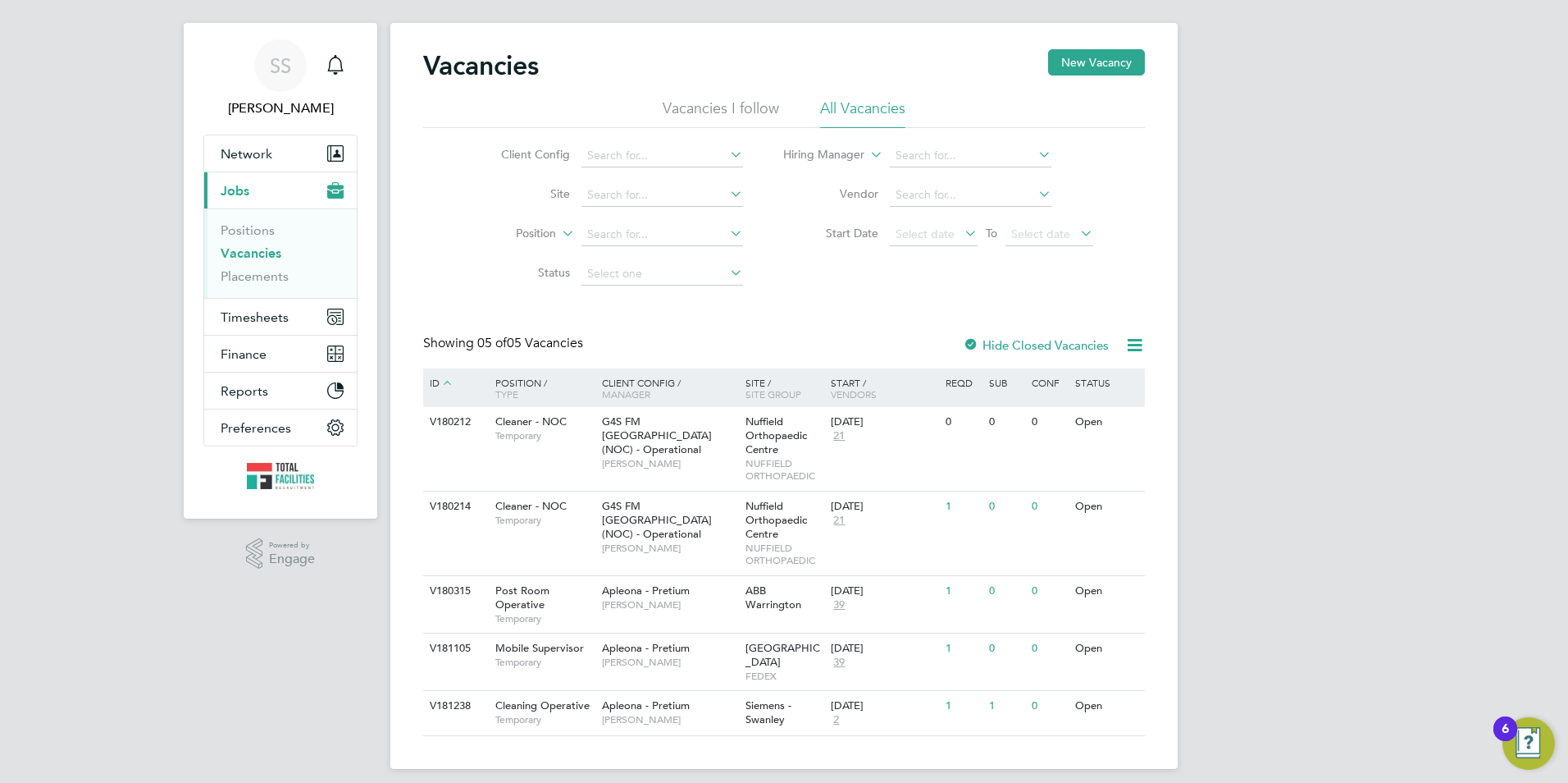
click at [250, 254] on link "Vacancies" at bounding box center [251, 254] width 61 height 16
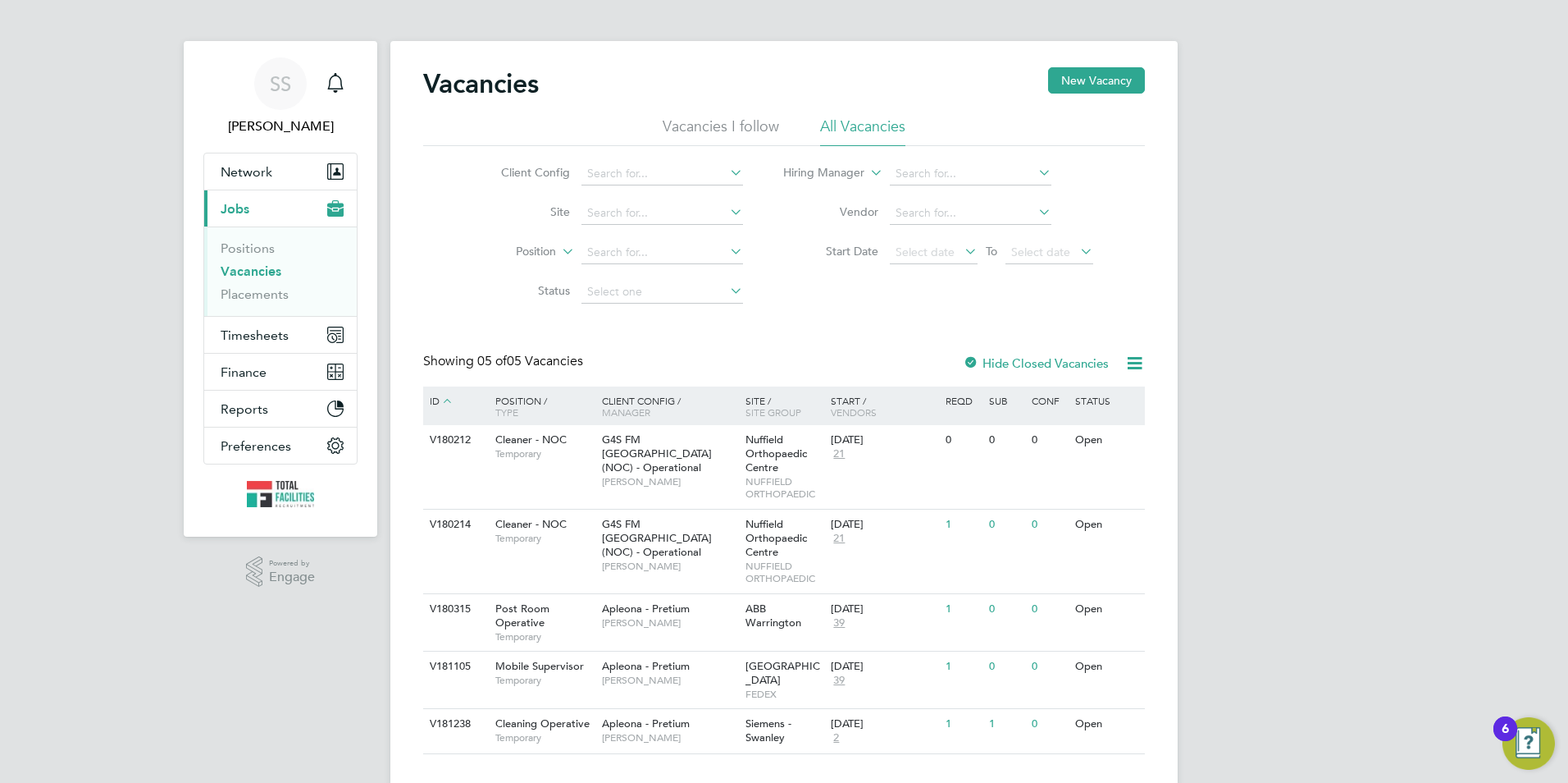
scroll to position [0, 0]
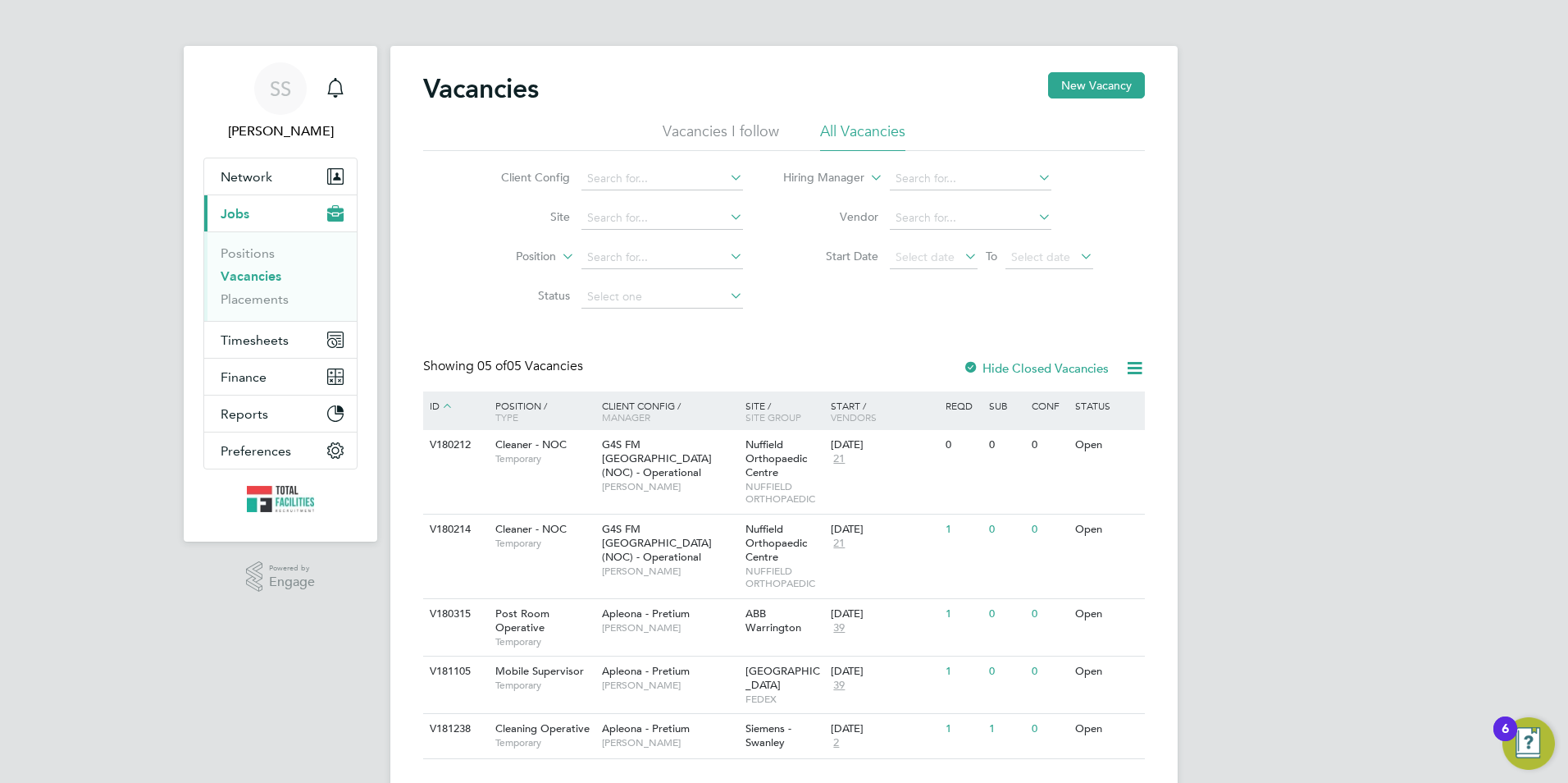
click at [261, 274] on link "Vacancies" at bounding box center [251, 277] width 61 height 16
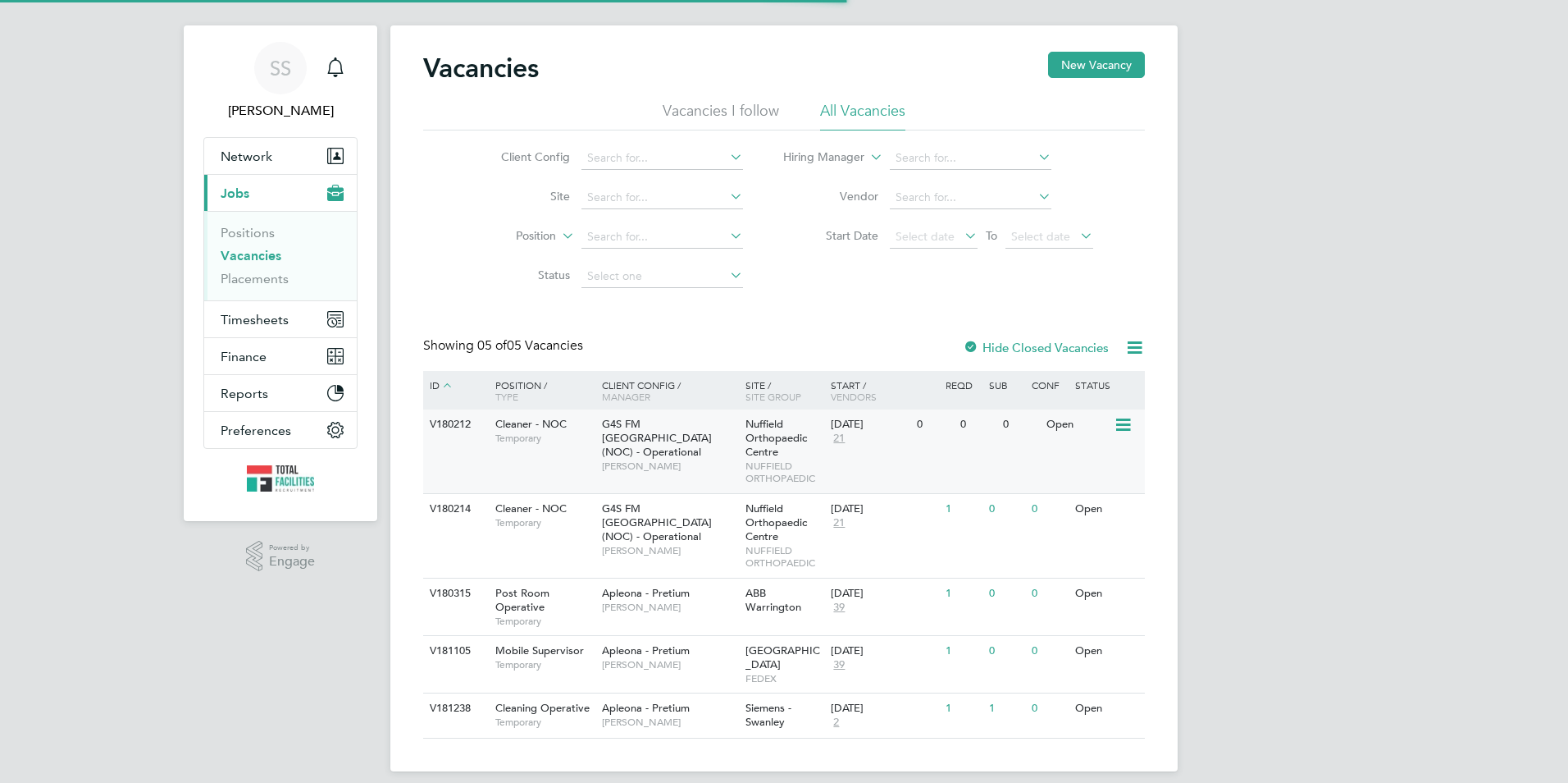
scroll to position [23, 0]
